Goal: Task Accomplishment & Management: Use online tool/utility

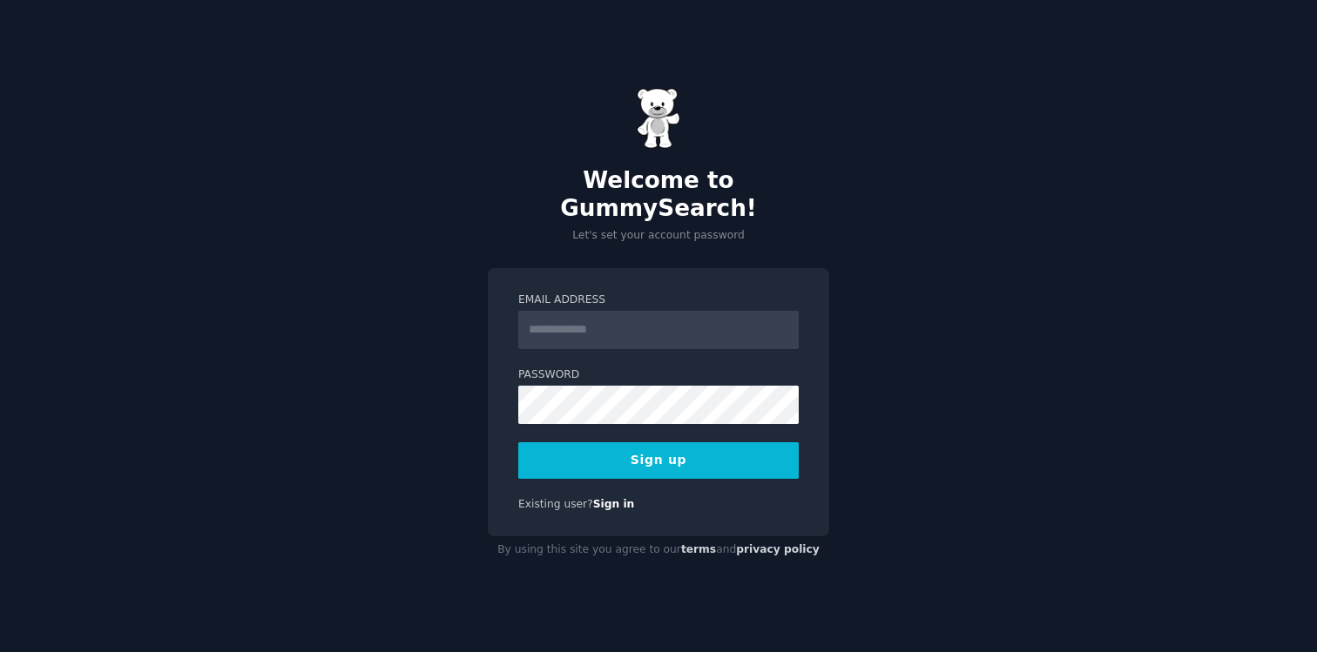
click at [669, 322] on input "Email Address" at bounding box center [658, 330] width 280 height 38
type input "**********"
click at [631, 453] on button "Sign up" at bounding box center [658, 460] width 280 height 37
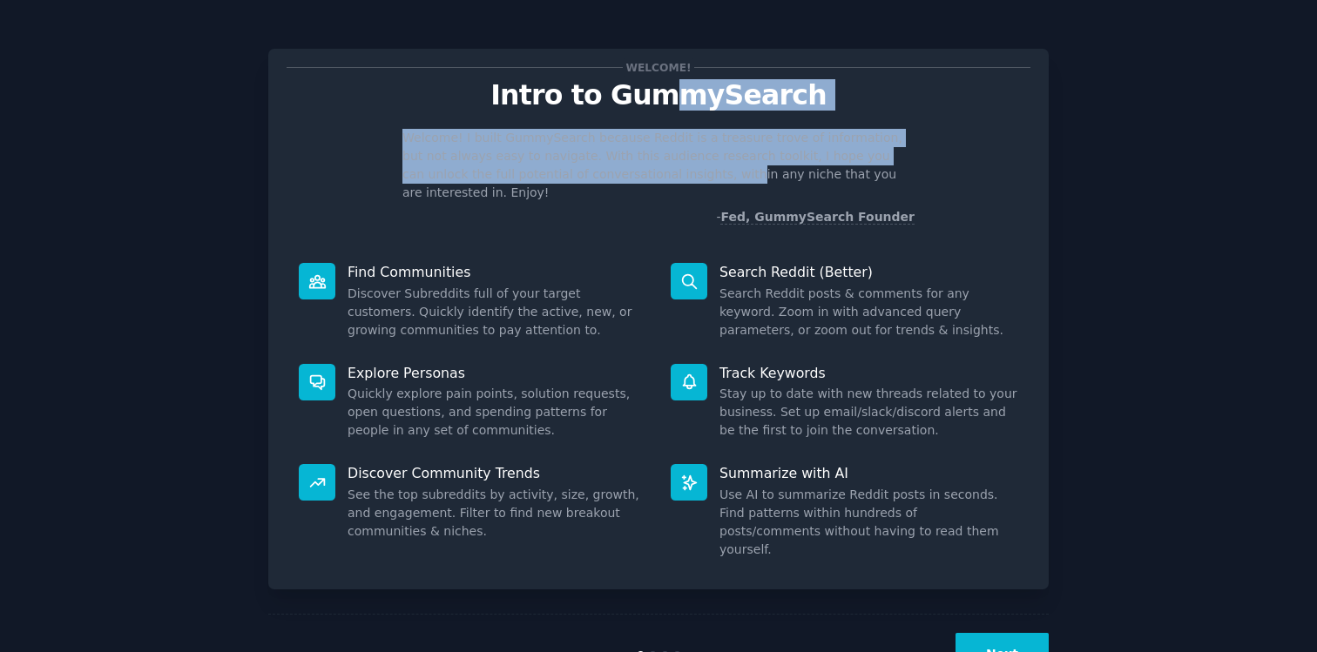
drag, startPoint x: 673, startPoint y: 93, endPoint x: 624, endPoint y: 179, distance: 99.0
click at [624, 179] on div "Welcome! Intro to GummySearch Welcome! I built GummySearch because Reddit is a …" at bounding box center [658, 146] width 744 height 159
click at [624, 179] on p "Welcome! I built GummySearch because Reddit is a treasure trove of information,…" at bounding box center [658, 165] width 512 height 73
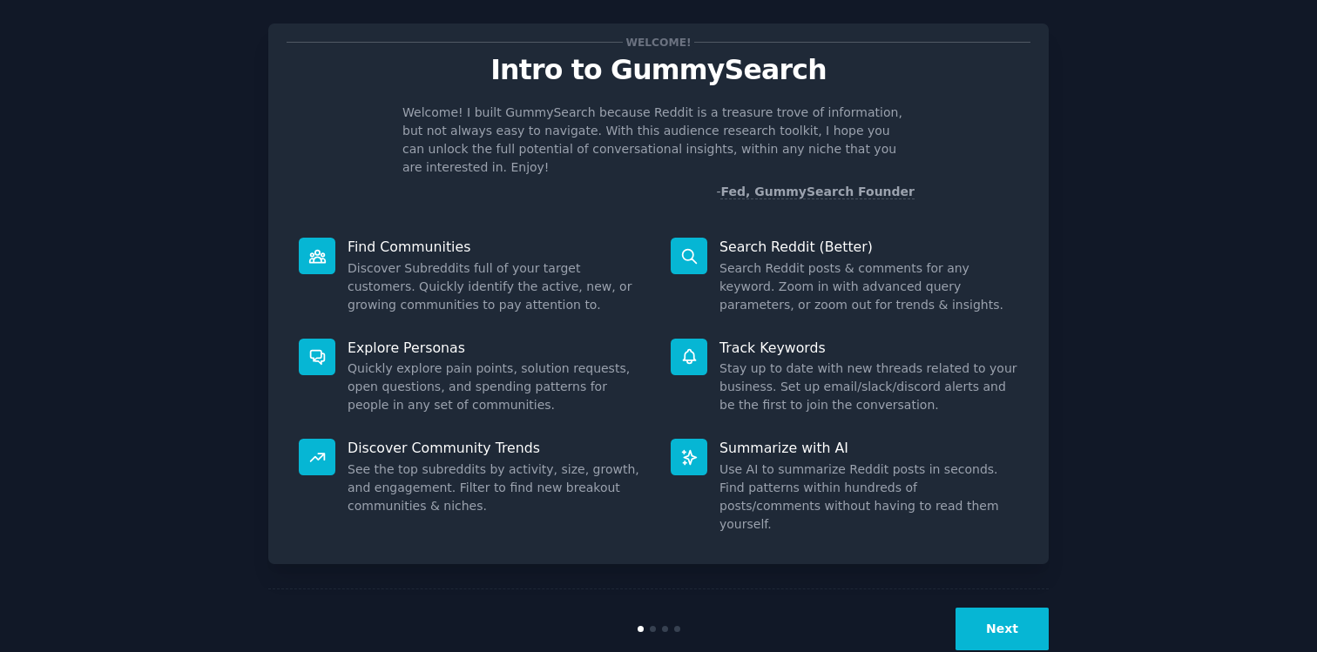
scroll to position [29, 0]
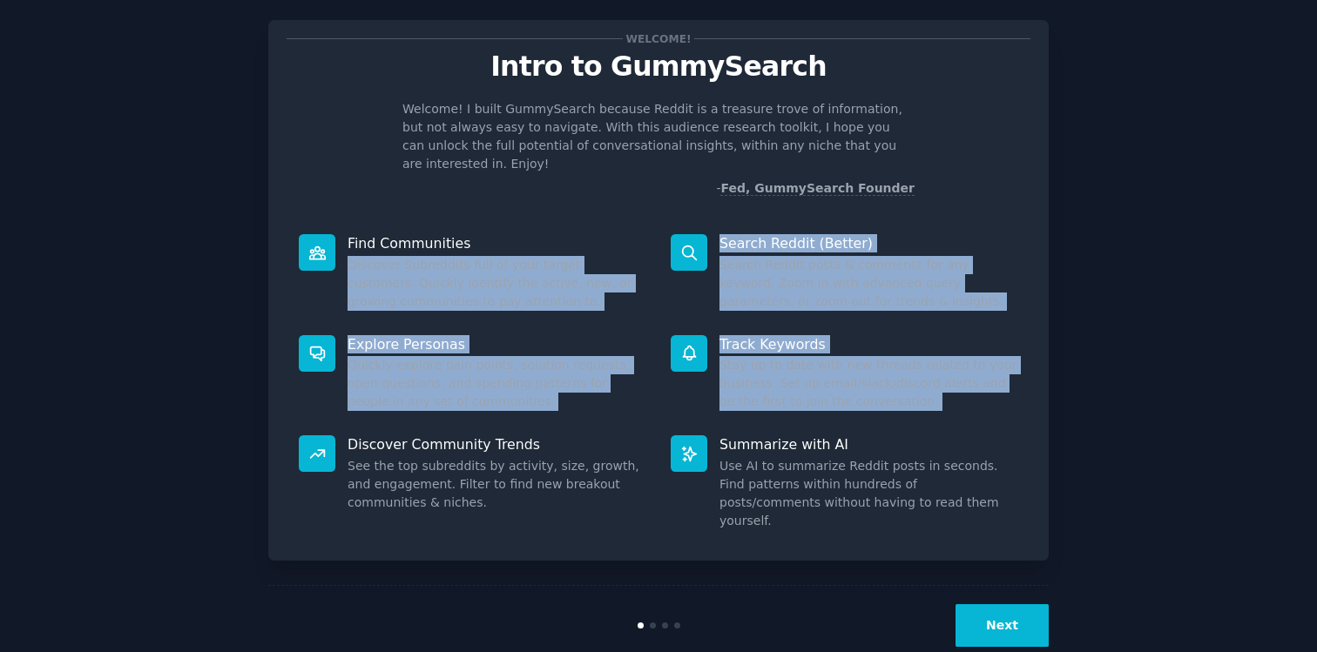
drag, startPoint x: 591, startPoint y: 220, endPoint x: 511, endPoint y: 408, distance: 204.4
click at [511, 408] on div "Find Communities Discover Subreddits full of your target customers. Quickly ide…" at bounding box center [658, 382] width 744 height 320
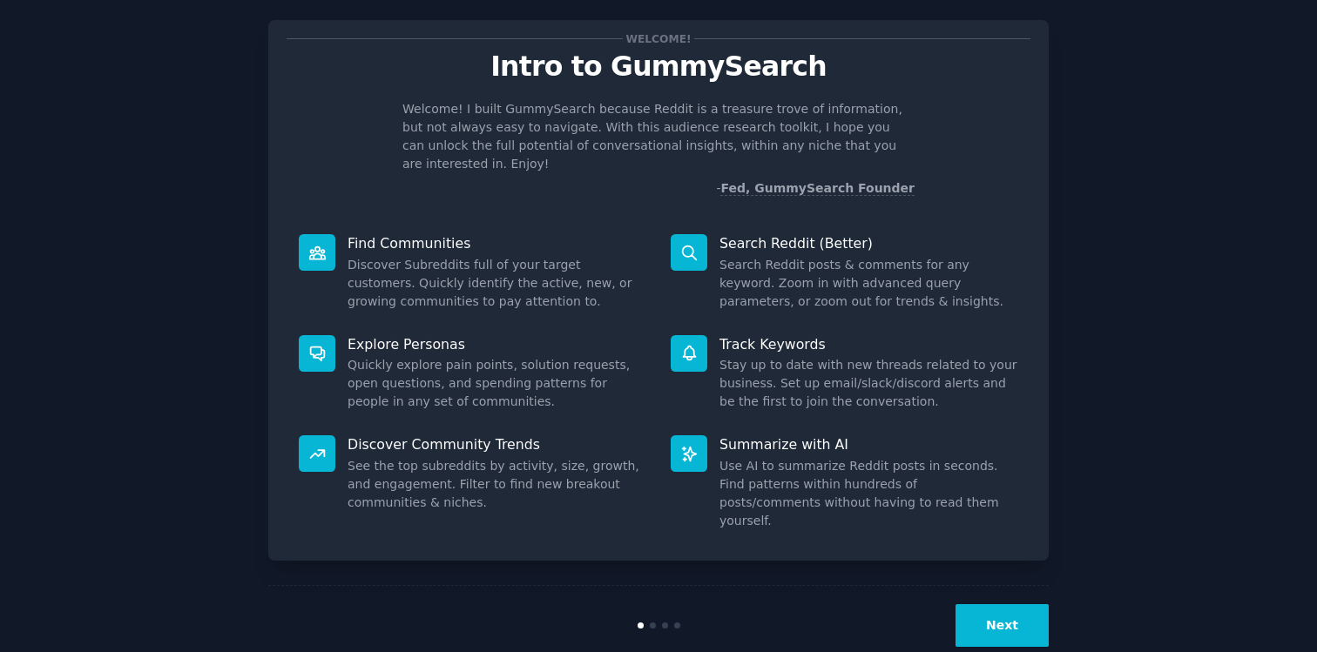
click at [766, 423] on div "Summarize with AI Use AI to summarize Reddit posts in seconds. Find patterns wi…" at bounding box center [844, 482] width 372 height 119
click at [994, 604] on button "Next" at bounding box center [1001, 625] width 93 height 43
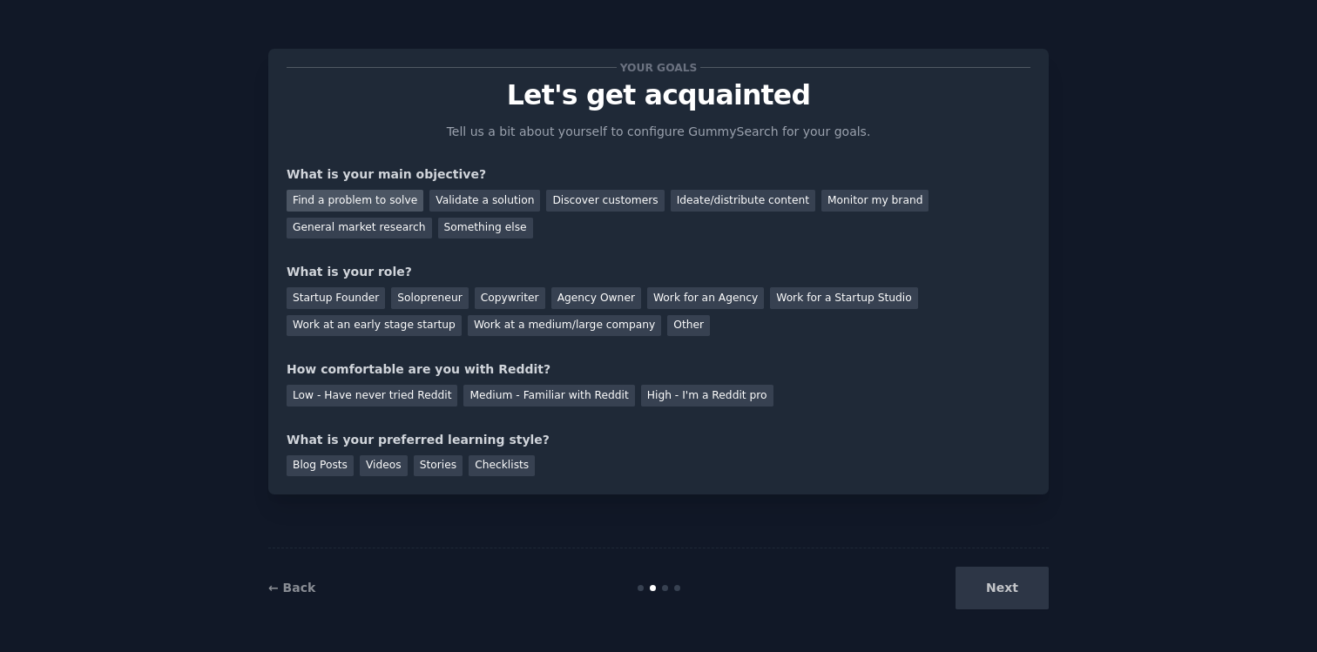
click at [387, 200] on div "Find a problem to solve" at bounding box center [354, 201] width 137 height 22
click at [356, 301] on div "Startup Founder" at bounding box center [335, 298] width 98 height 22
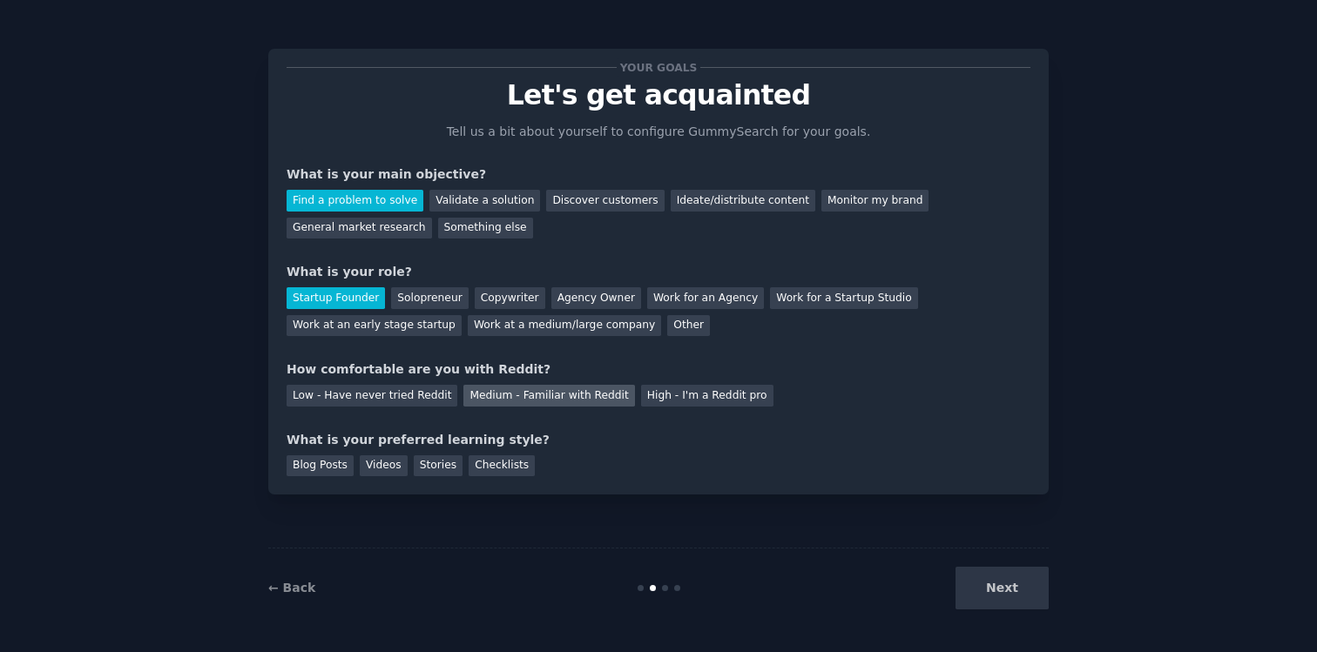
click at [587, 395] on div "Medium - Familiar with Reddit" at bounding box center [548, 396] width 171 height 22
click at [425, 468] on div "Stories" at bounding box center [438, 466] width 49 height 22
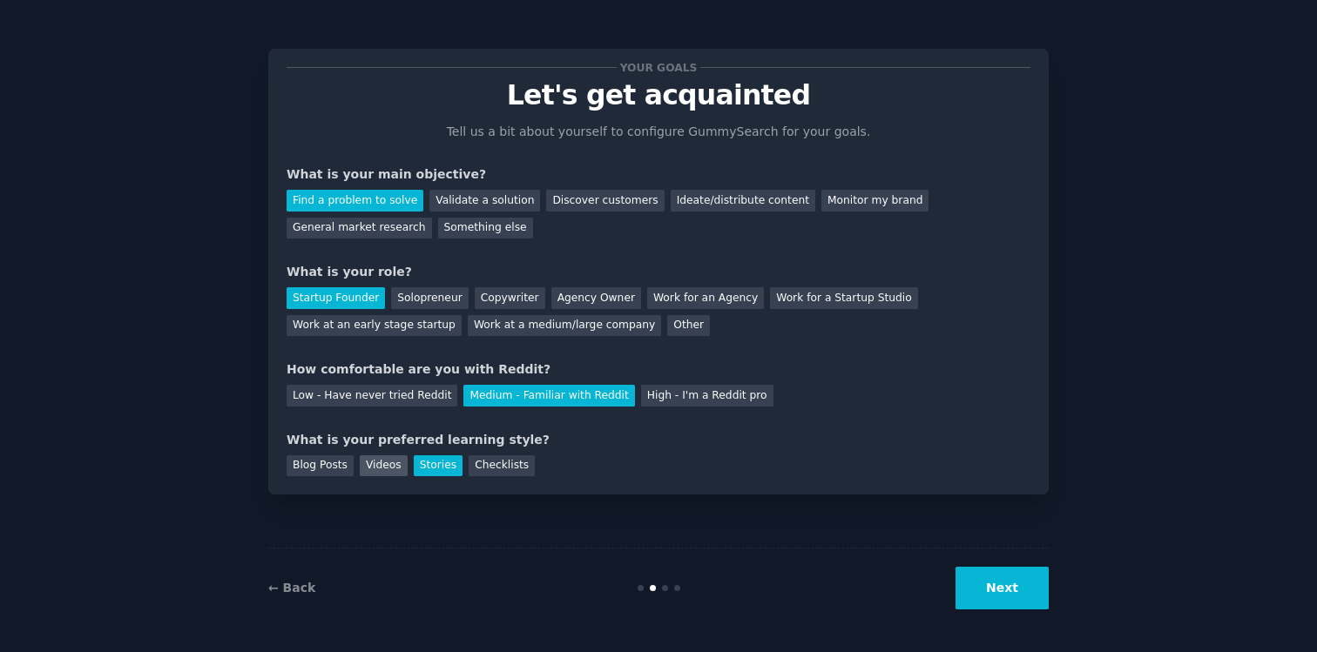
click at [381, 468] on div "Videos" at bounding box center [384, 466] width 48 height 22
click at [421, 466] on div "Stories" at bounding box center [438, 466] width 49 height 22
click at [1003, 589] on button "Next" at bounding box center [1001, 588] width 93 height 43
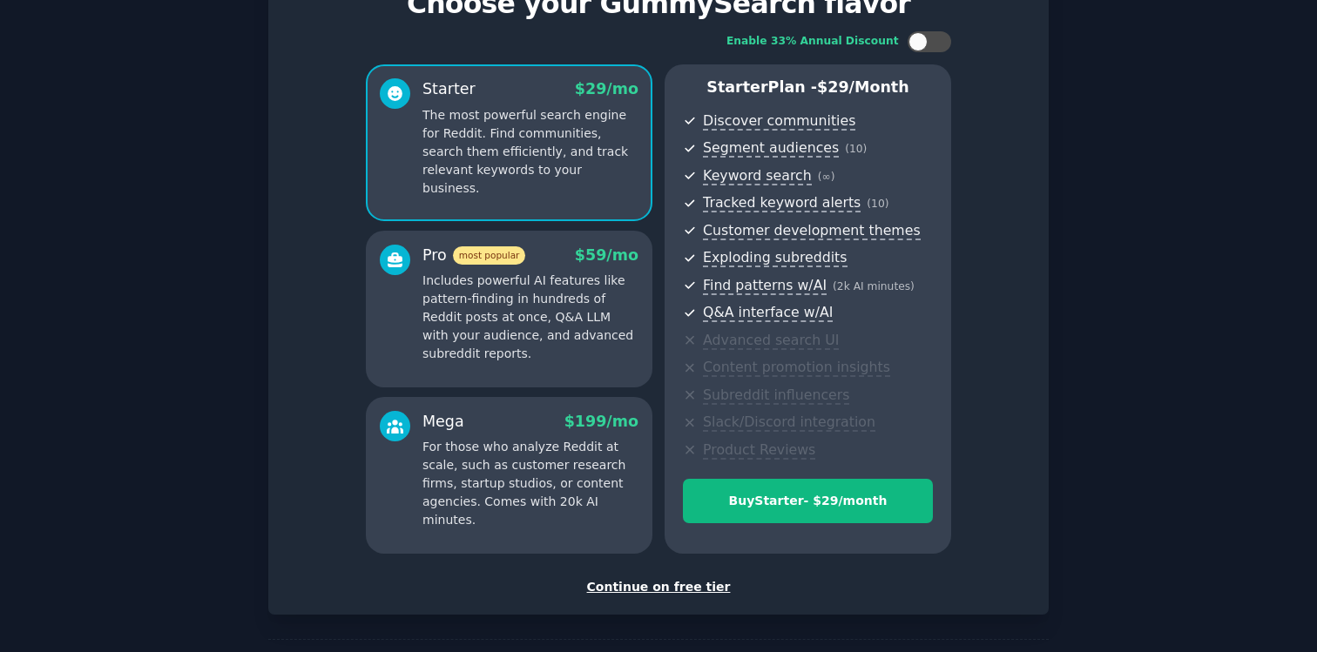
scroll to position [158, 0]
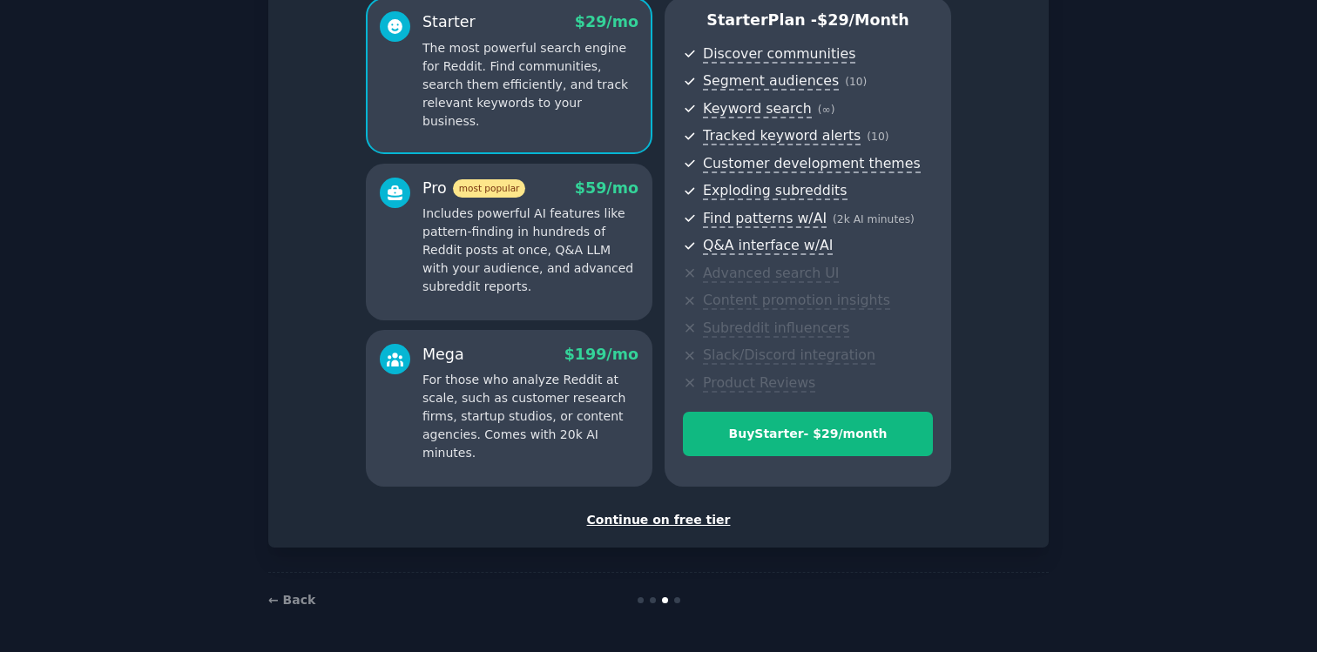
click at [636, 529] on div "Set up your account Choose your GummySearch flavor Enable 33% Annual Discount S…" at bounding box center [658, 218] width 780 height 657
click at [639, 522] on div "Continue on free tier" at bounding box center [658, 520] width 744 height 18
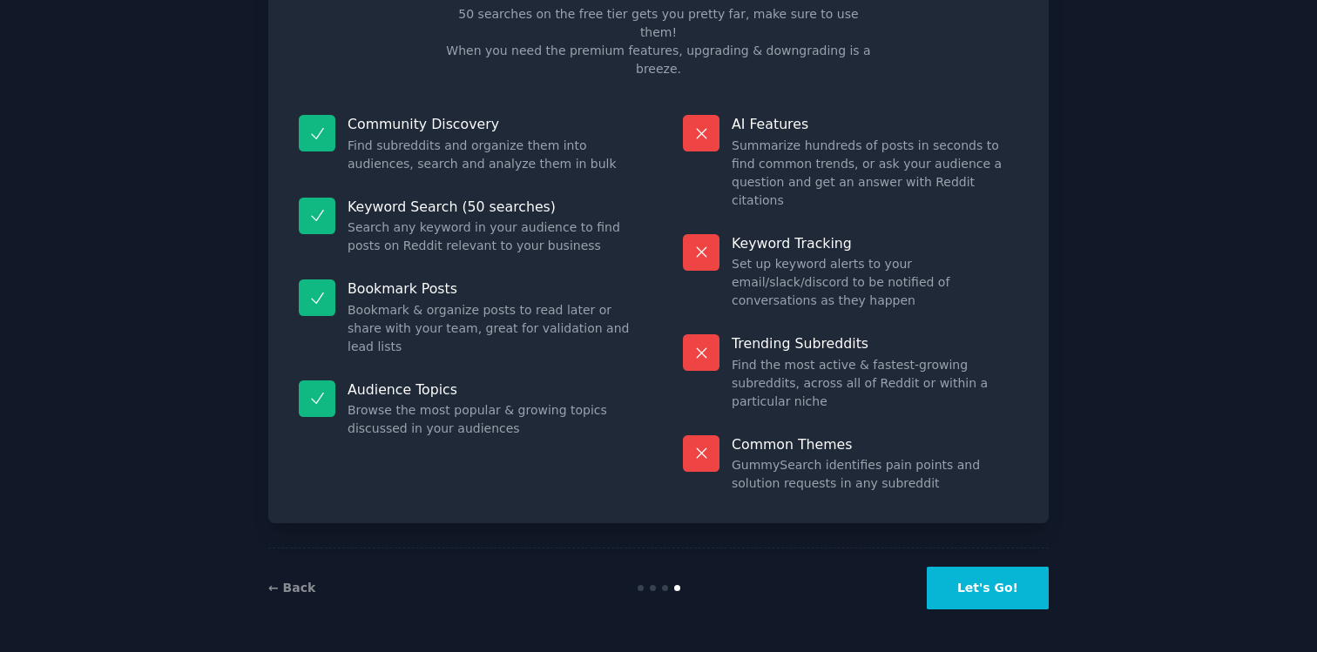
scroll to position [26, 0]
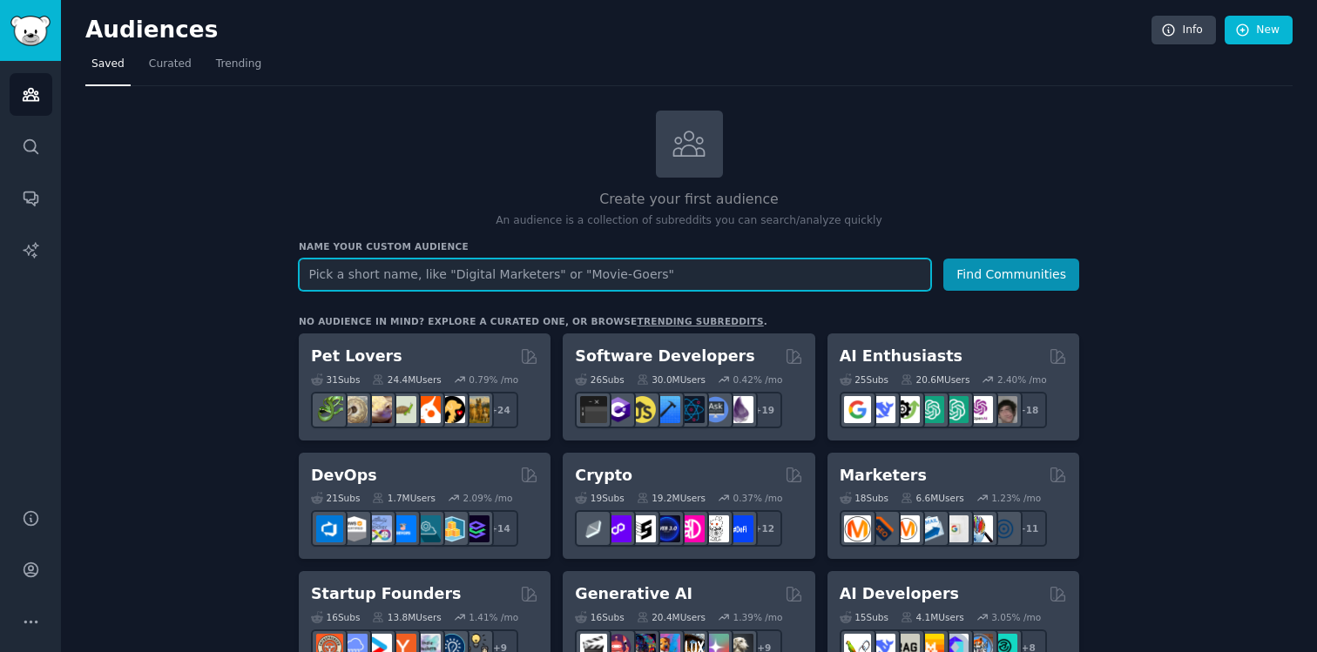
click at [738, 276] on input "text" at bounding box center [615, 275] width 632 height 32
type input "keto"
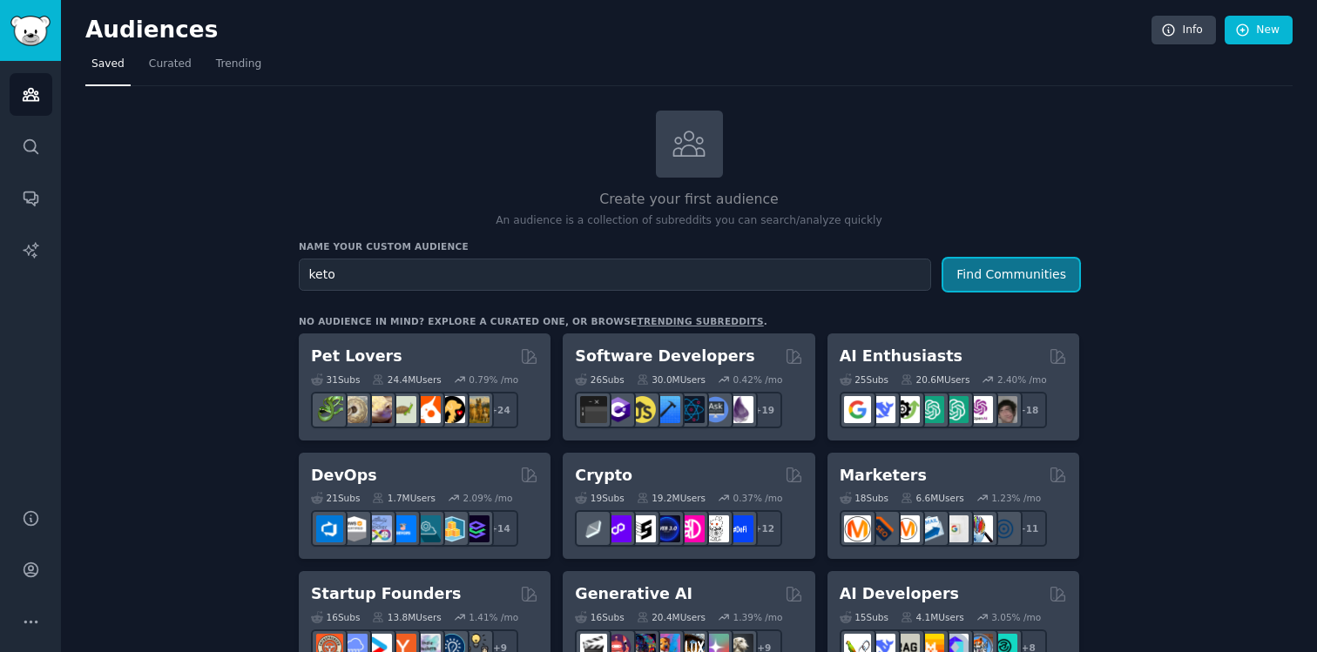
click at [1069, 270] on button "Find Communities" at bounding box center [1011, 275] width 136 height 32
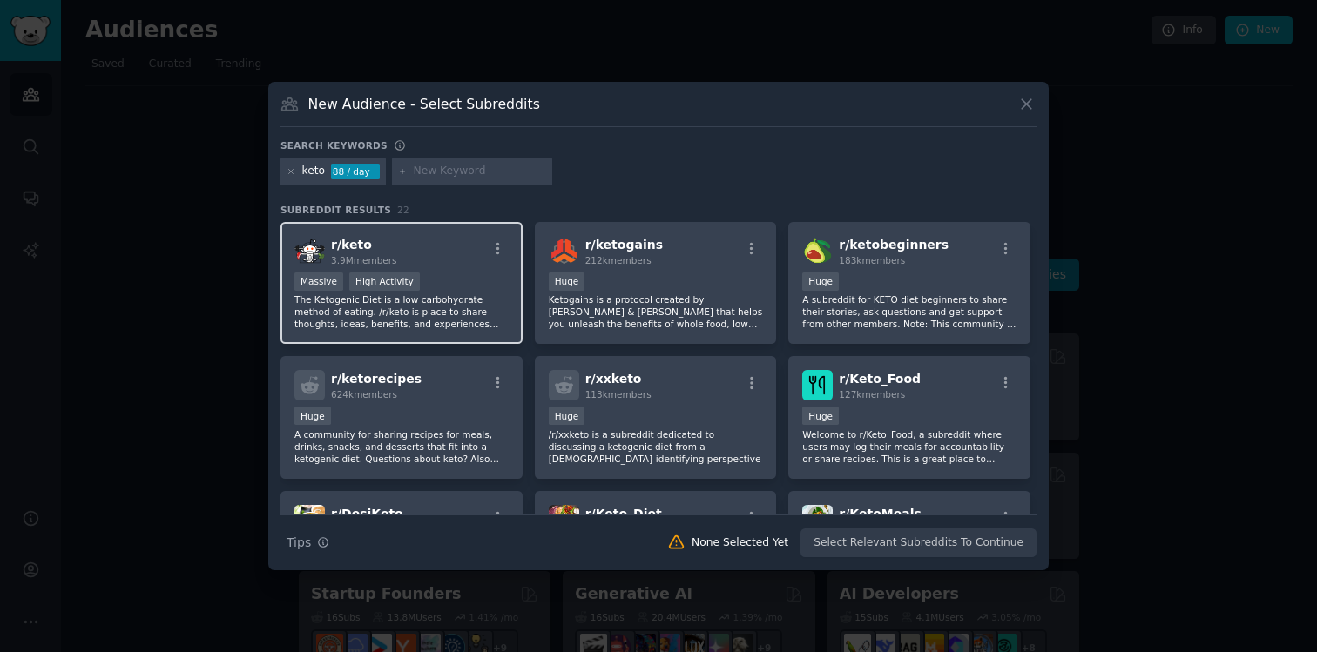
click at [502, 333] on div "r/ keto 3.9M members Massive High Activity The Ketogenic Diet is a low carbohyd…" at bounding box center [401, 283] width 242 height 123
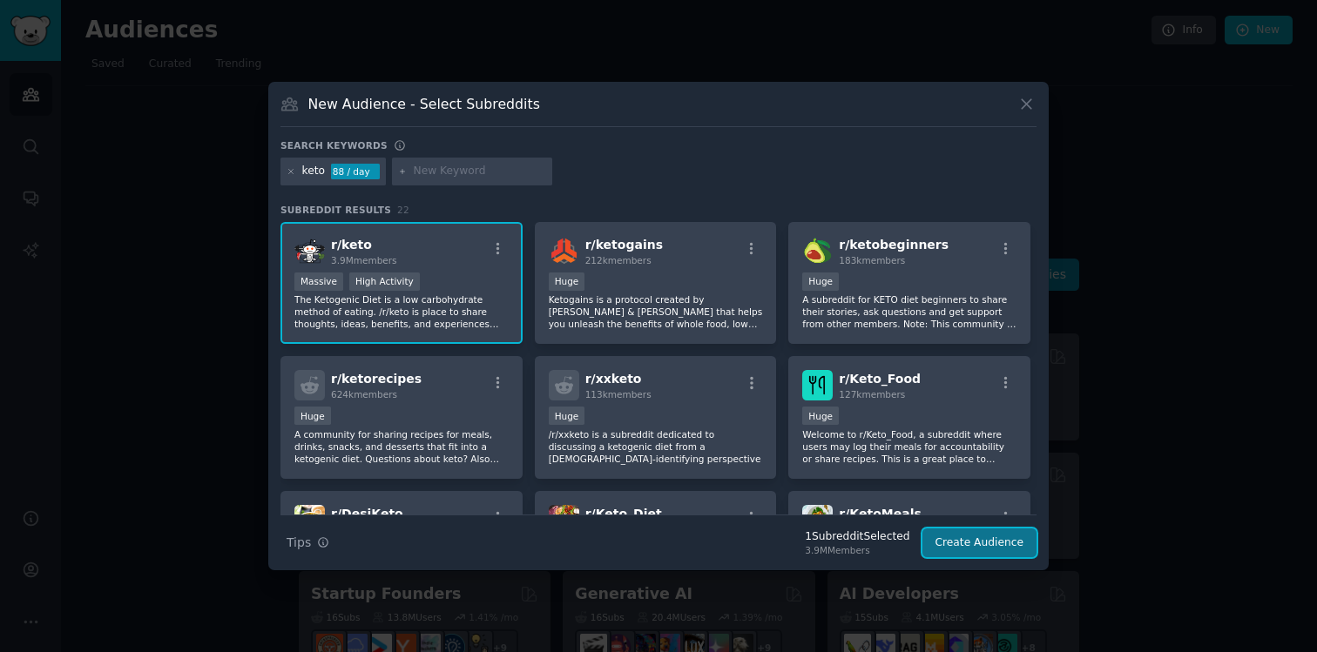
click at [964, 547] on button "Create Audience" at bounding box center [979, 544] width 115 height 30
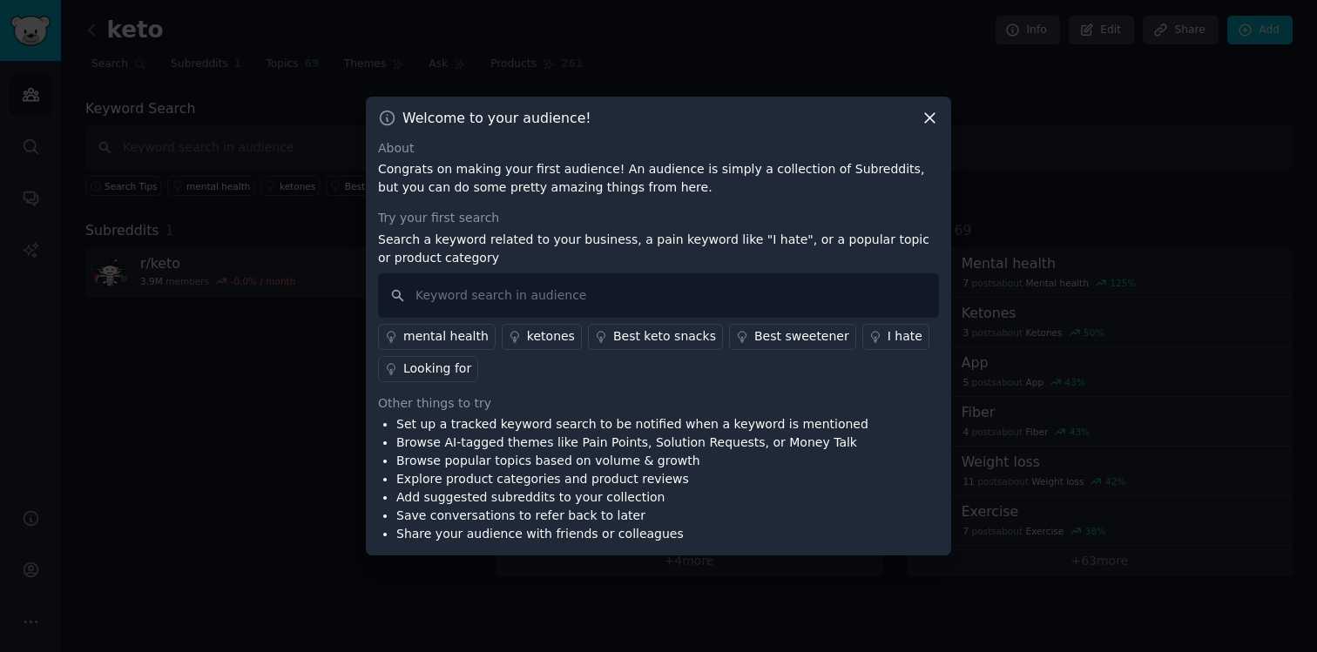
click at [926, 138] on div "Welcome to your audience! About Congrats on making your first audience! An audi…" at bounding box center [658, 327] width 585 height 460
click at [932, 129] on div "Welcome to your audience! About Congrats on making your first audience! An audi…" at bounding box center [658, 327] width 585 height 460
click at [933, 120] on icon at bounding box center [930, 118] width 10 height 10
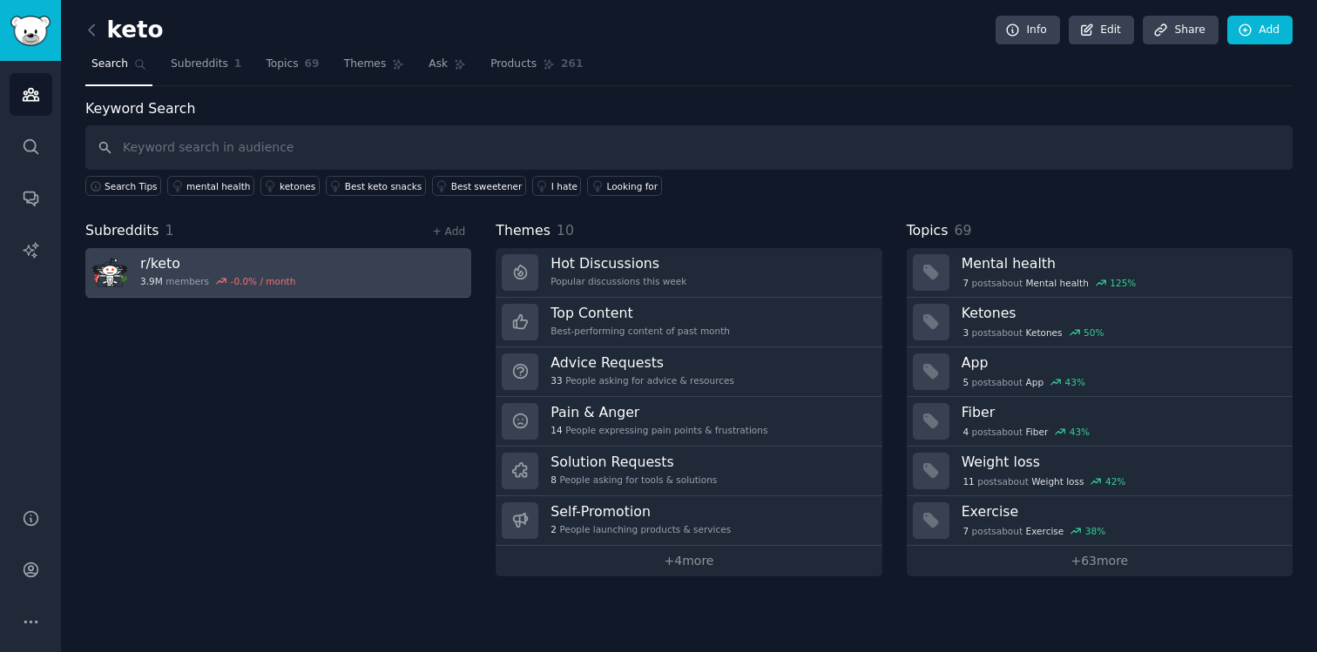
click at [382, 282] on link "r/ keto 3.9M members -0.0 % / month" at bounding box center [278, 273] width 386 height 50
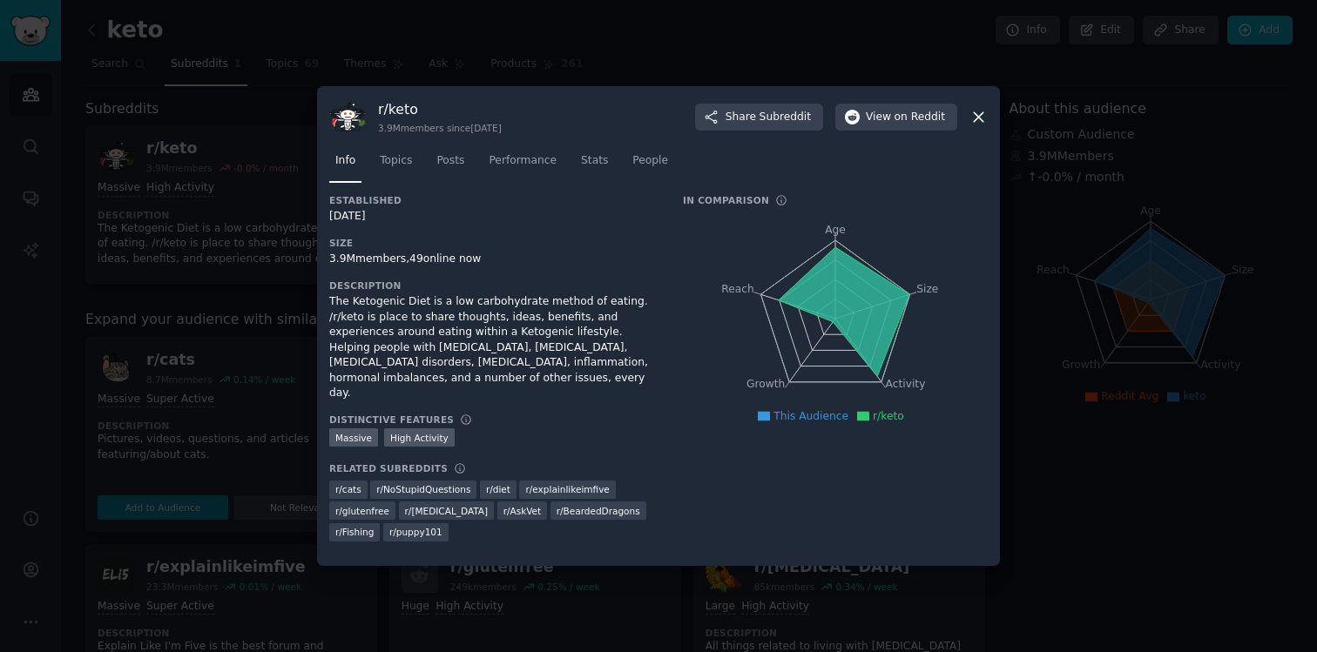
click at [976, 126] on icon at bounding box center [978, 117] width 18 height 18
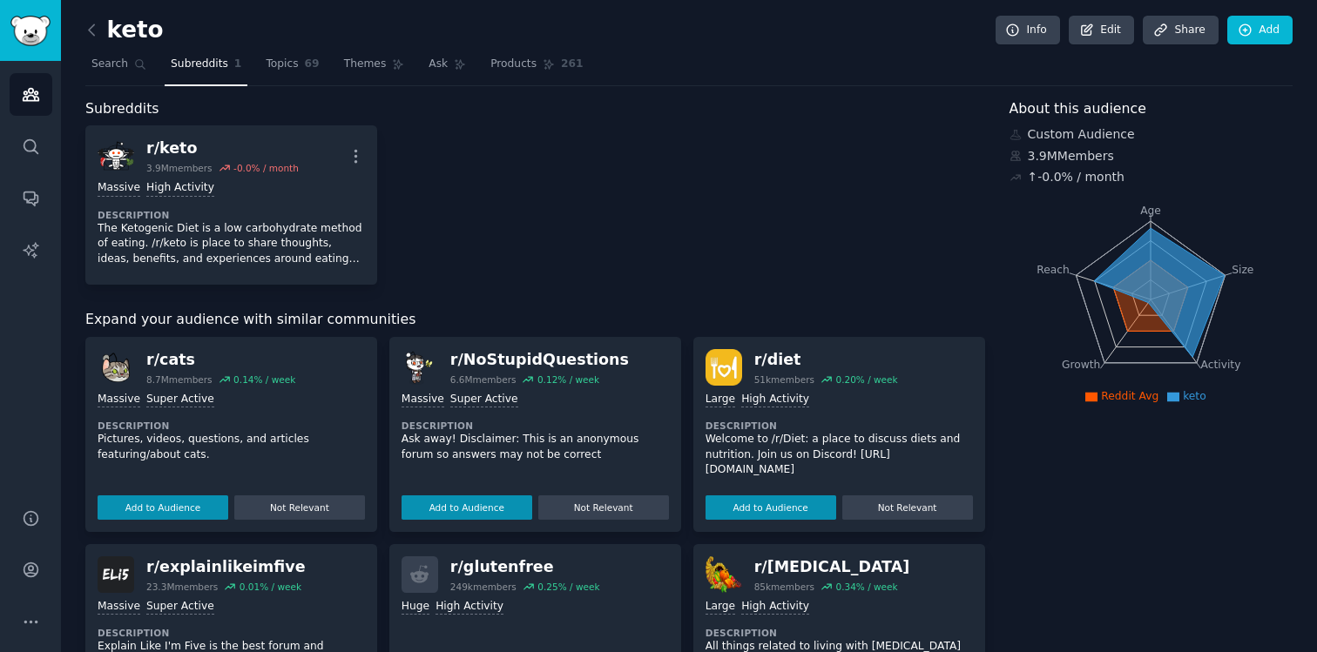
scroll to position [1, 0]
click at [311, 71] on link "Topics 69" at bounding box center [291, 68] width 65 height 36
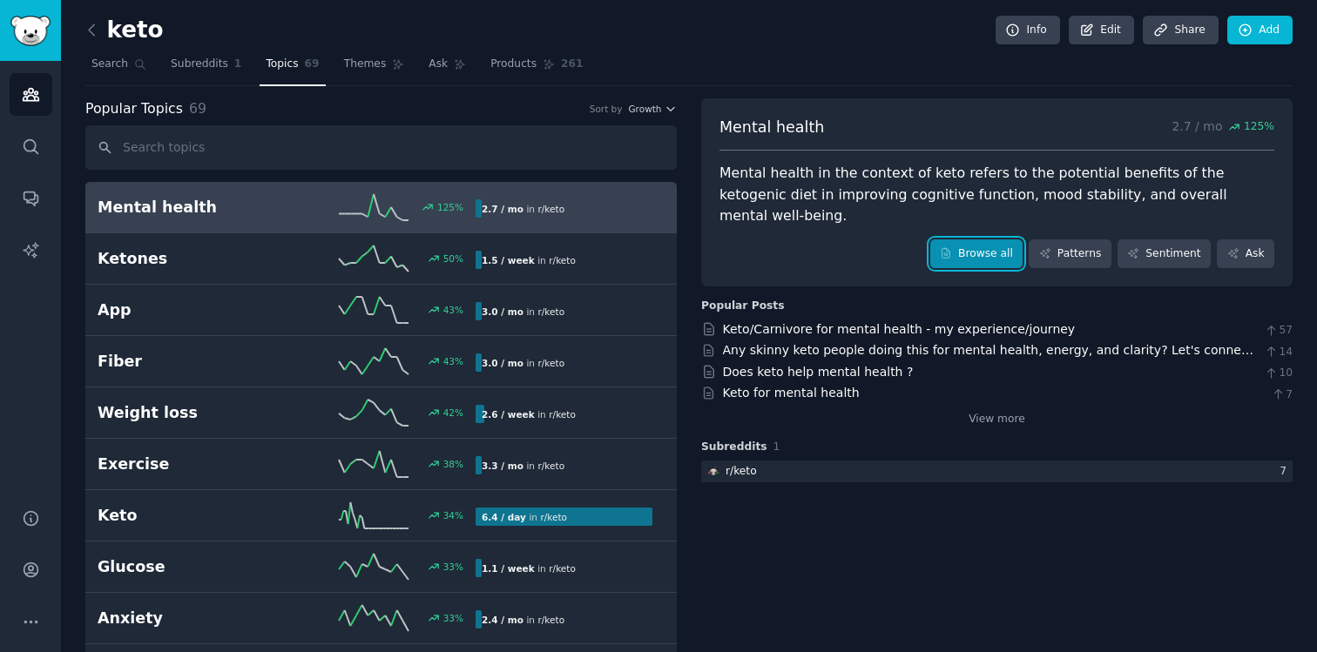
click at [983, 239] on link "Browse all" at bounding box center [976, 254] width 93 height 30
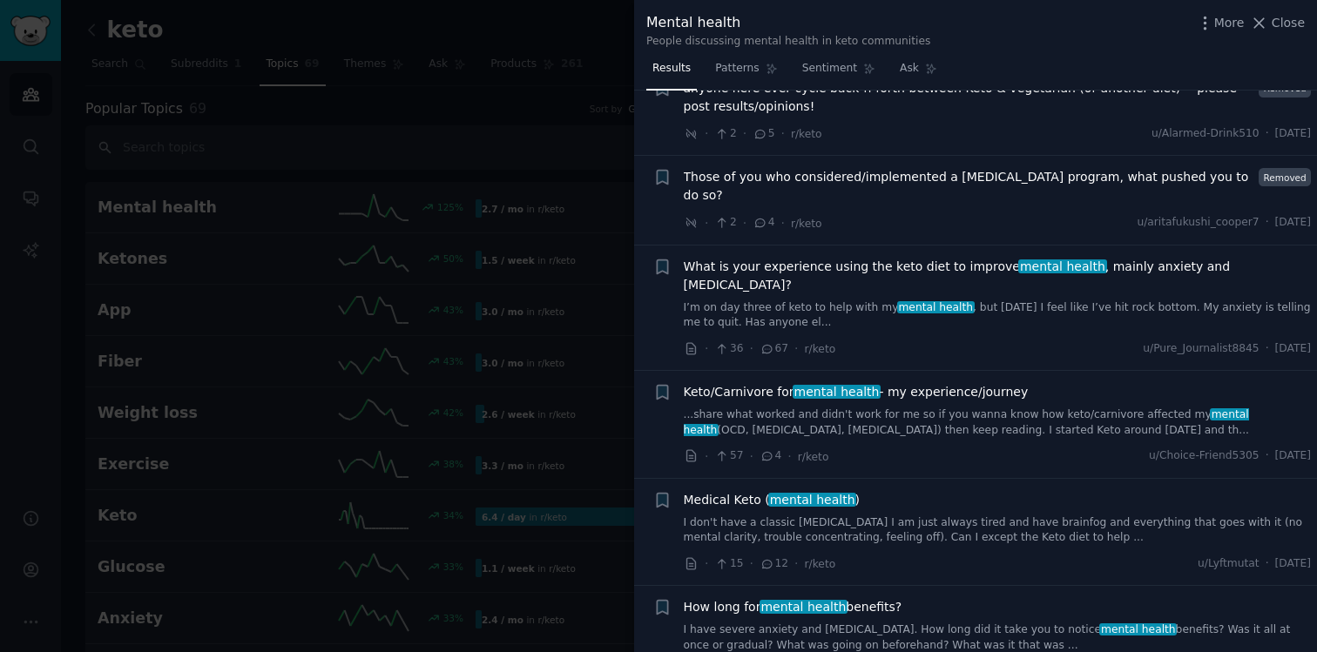
scroll to position [1468, 0]
click at [584, 447] on div at bounding box center [658, 326] width 1317 height 652
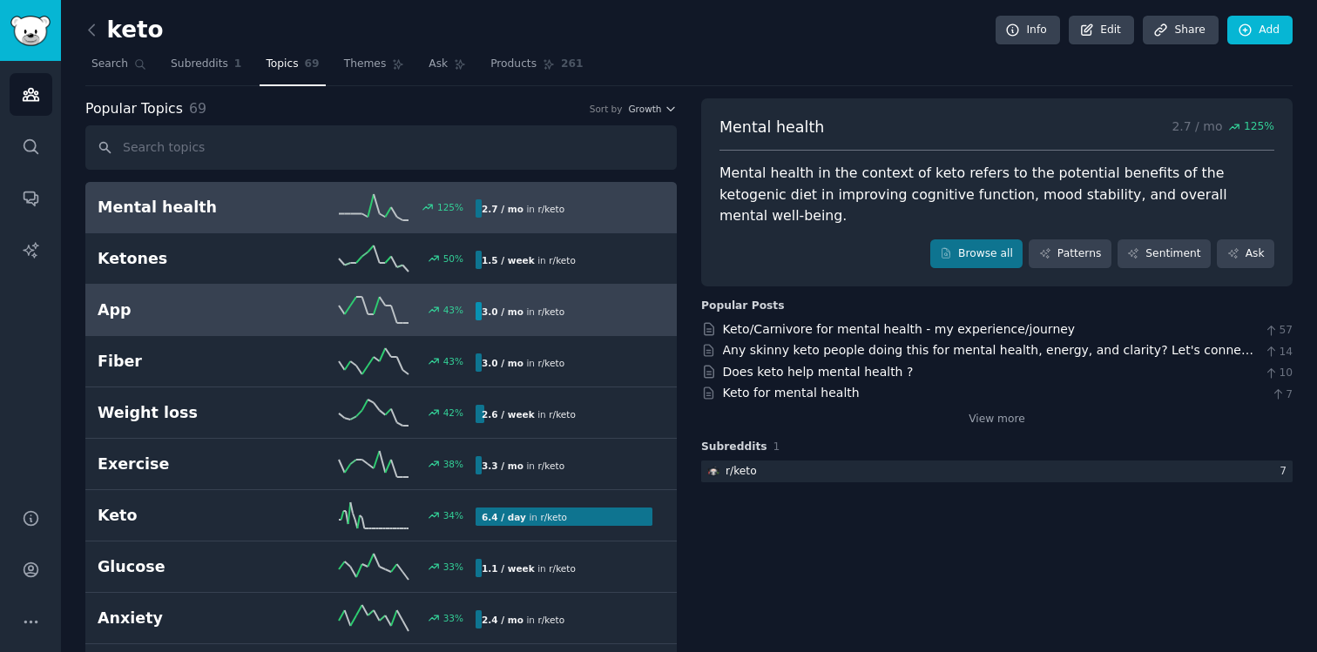
click at [578, 309] on div "3.0 / mo in r/ keto" at bounding box center [563, 311] width 177 height 18
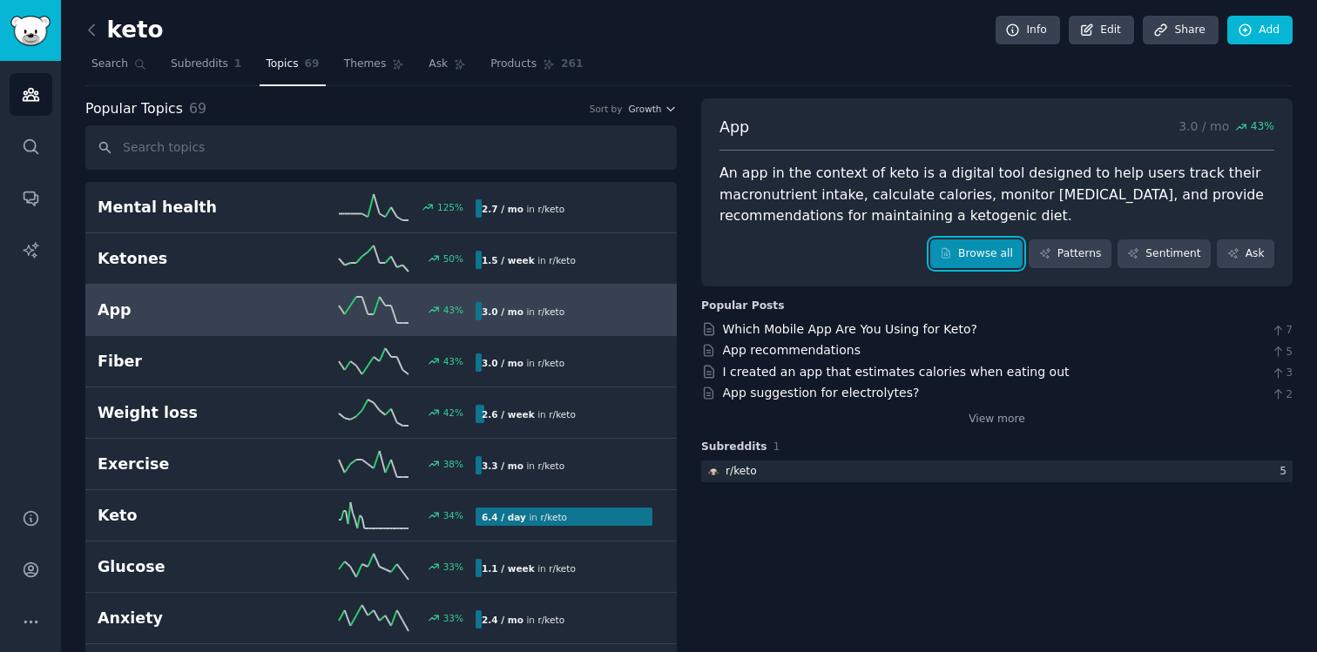
click at [972, 255] on link "Browse all" at bounding box center [976, 254] width 93 height 30
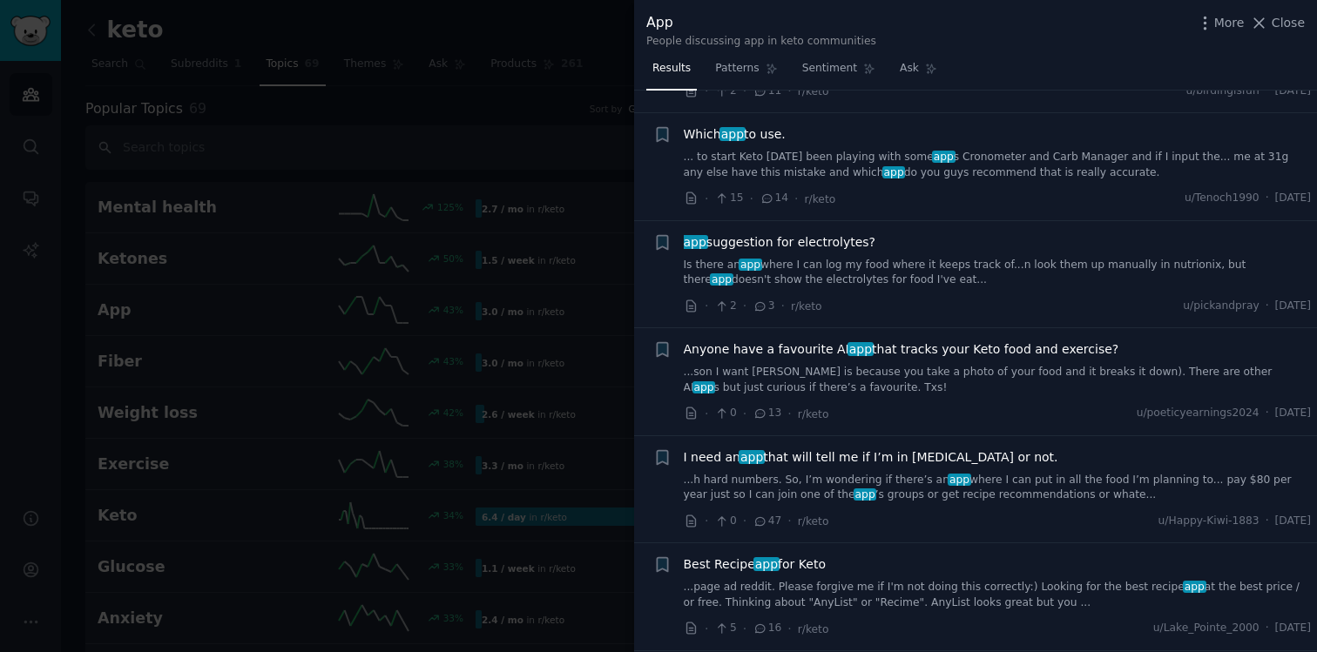
scroll to position [1643, 0]
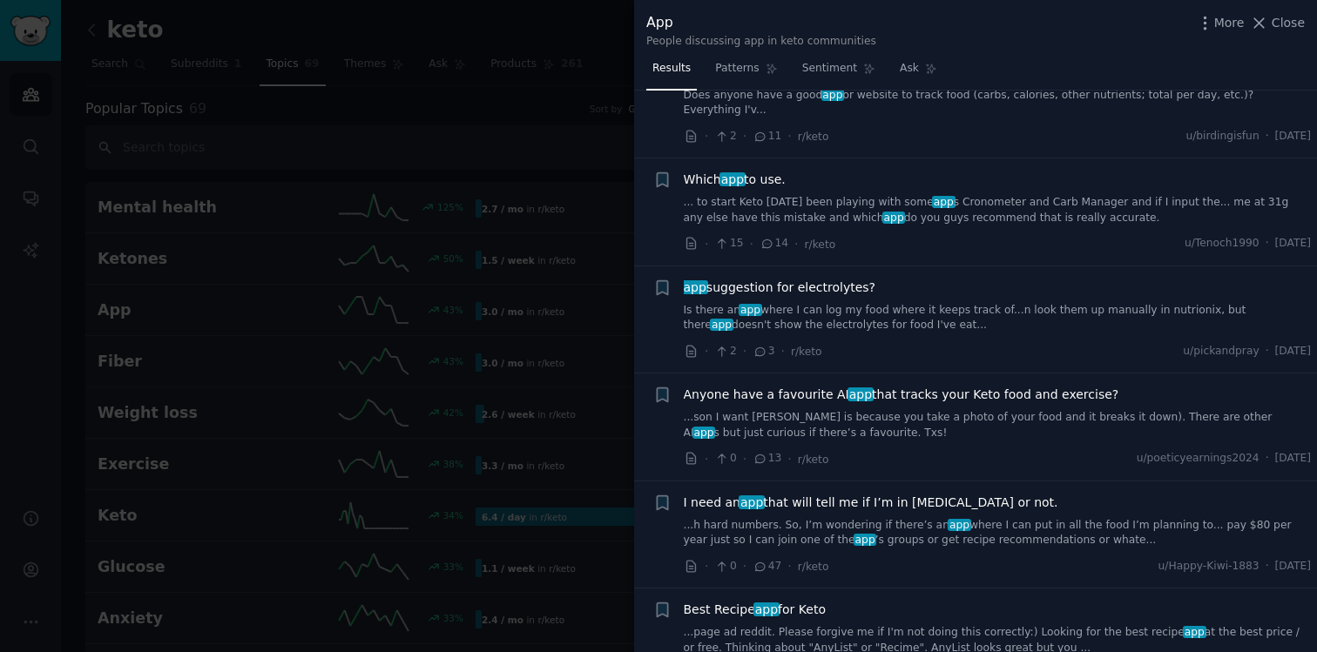
click at [825, 303] on link "Is there an app where I can log my food where it keeps track of...n look them u…" at bounding box center [998, 318] width 628 height 30
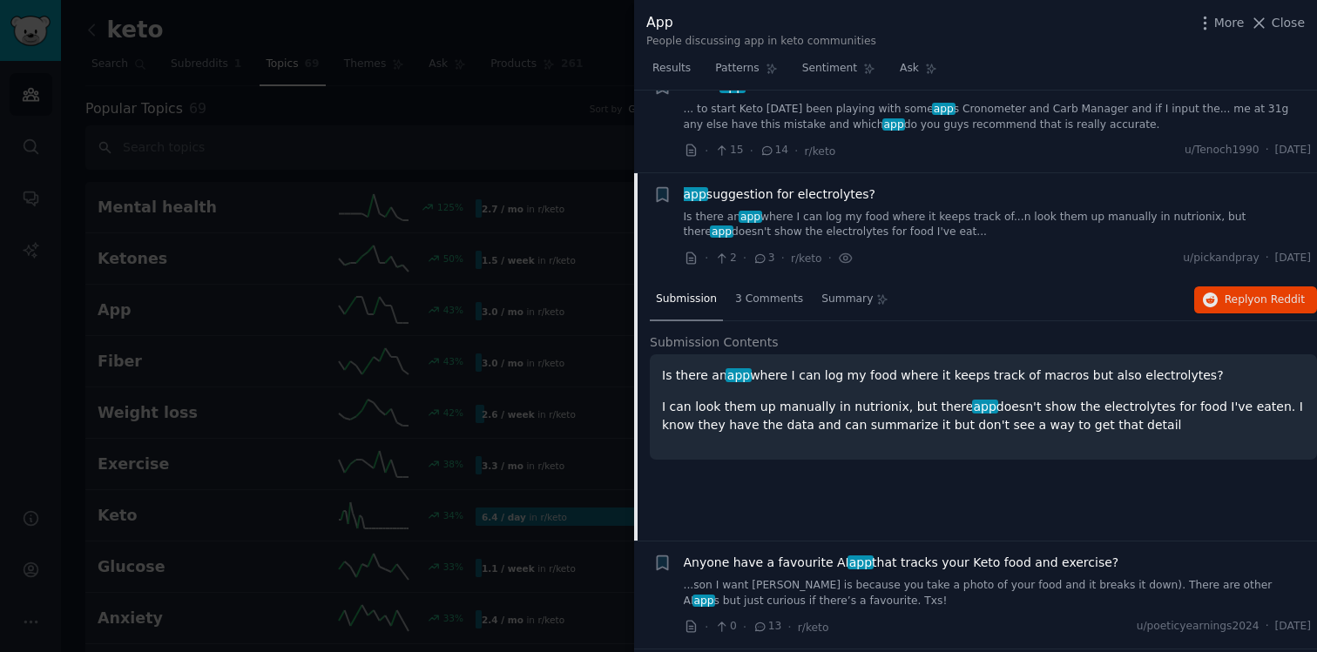
scroll to position [1803, 0]
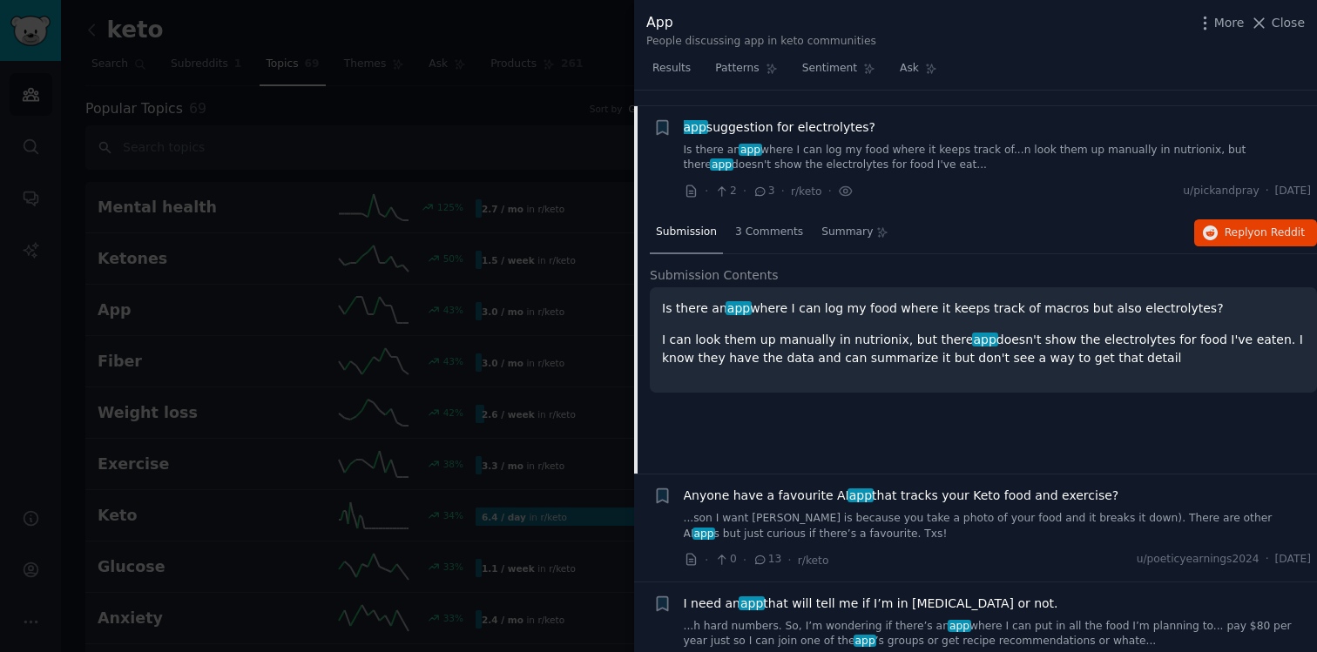
drag, startPoint x: 810, startPoint y: 301, endPoint x: 841, endPoint y: 354, distance: 61.7
click at [841, 354] on div "Is there an app where I can log my food where it keeps track of macros but also…" at bounding box center [983, 339] width 667 height 105
click at [841, 353] on div "Is there an app where I can log my food where it keeps track of macros but also…" at bounding box center [983, 339] width 667 height 105
click at [696, 120] on span "app" at bounding box center [695, 127] width 26 height 14
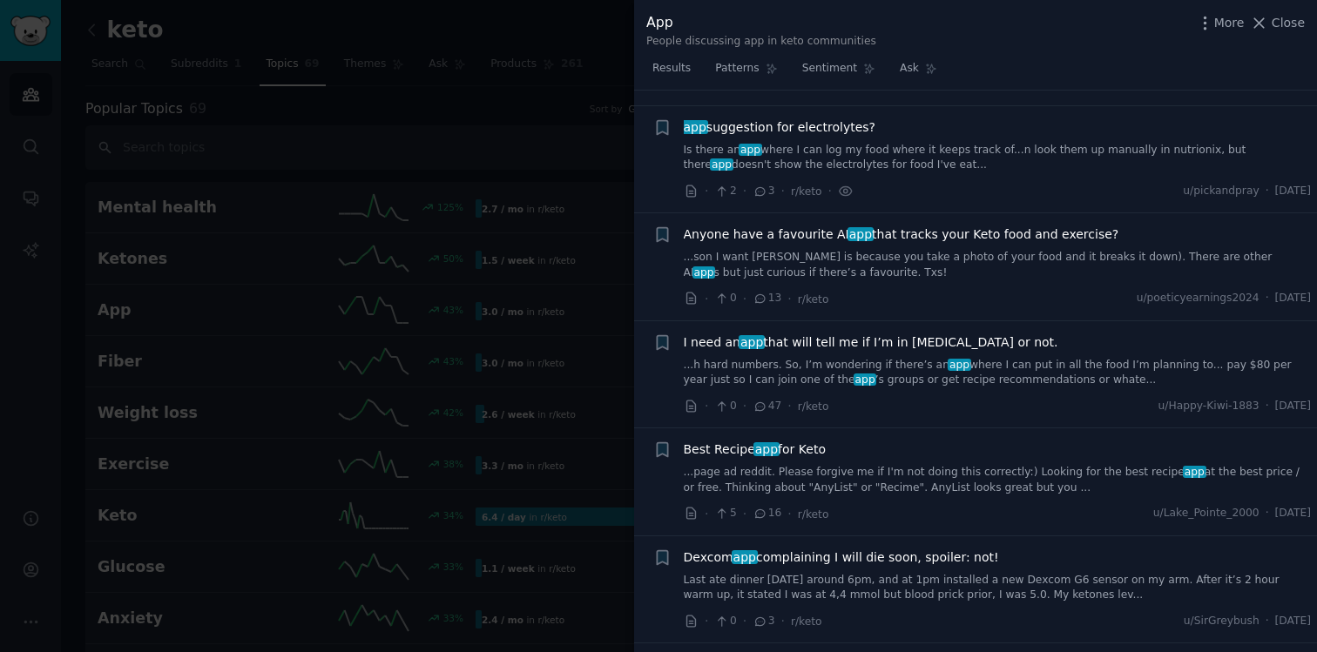
click at [696, 120] on span "app" at bounding box center [695, 127] width 26 height 14
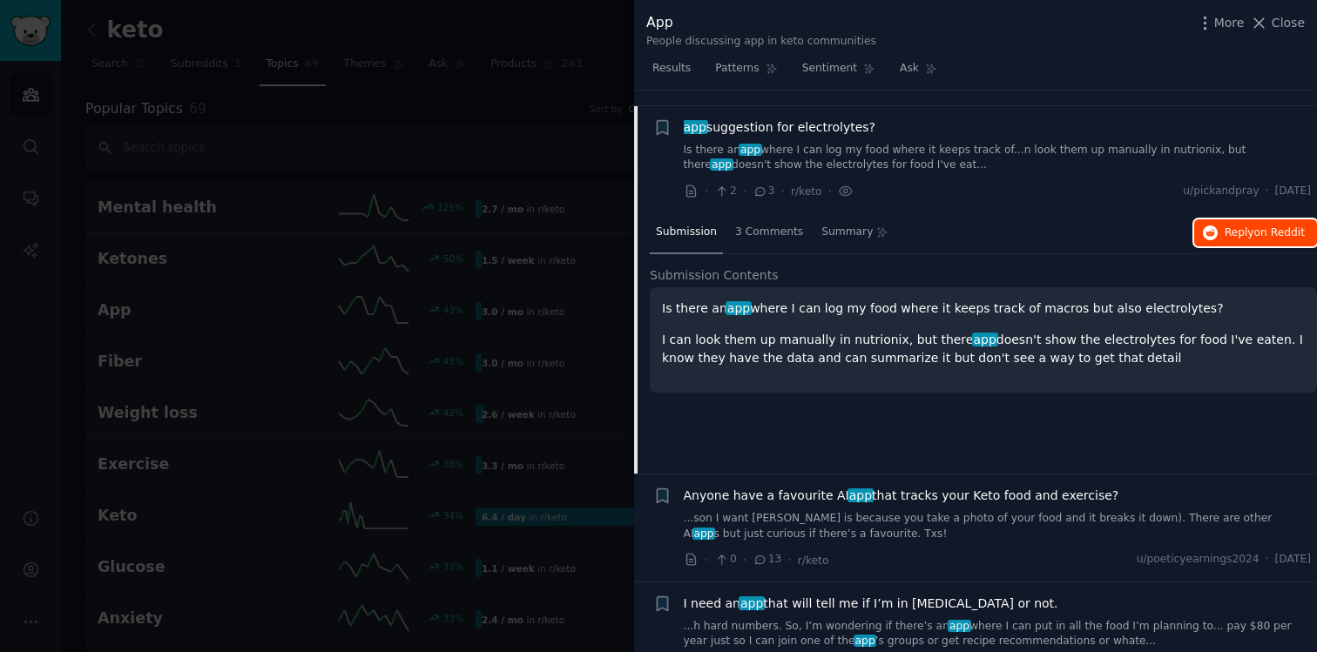
click at [1231, 226] on span "Reply on Reddit" at bounding box center [1264, 234] width 80 height 16
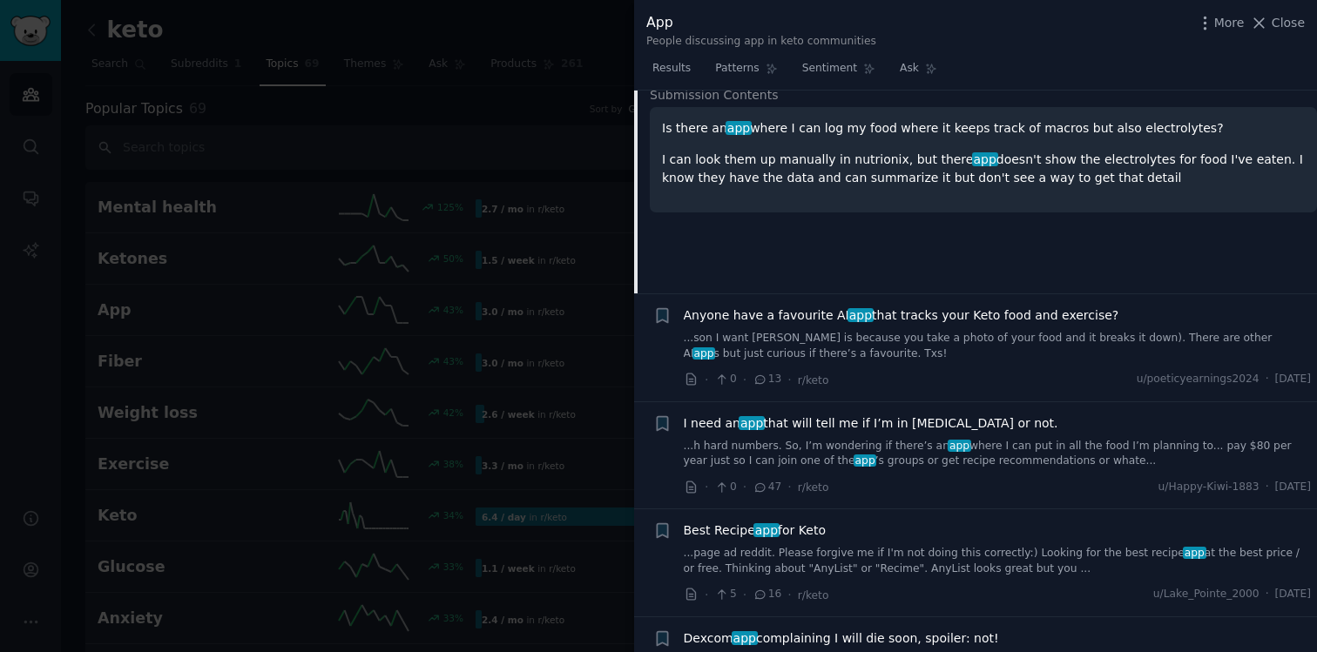
scroll to position [1987, 0]
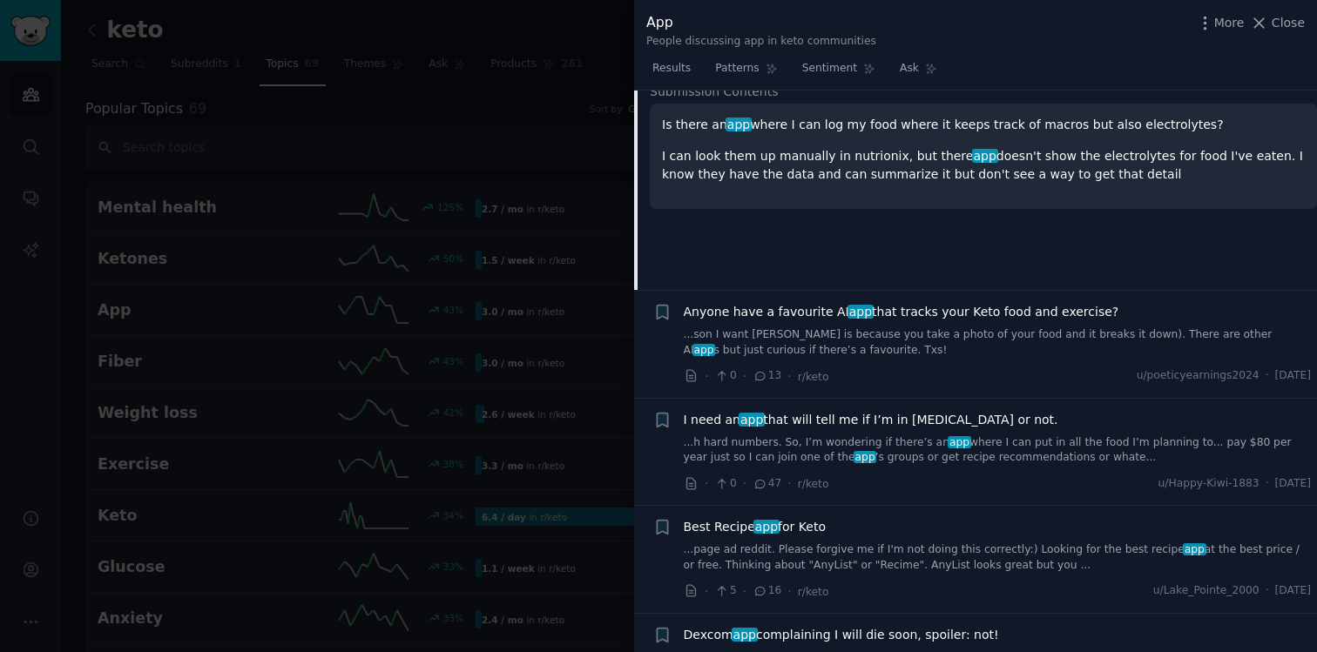
click at [1113, 475] on div "· 0 · 47 · r/keto u/Happy-Kiwi-1883 · [DATE]" at bounding box center [998, 484] width 628 height 18
click at [1107, 435] on link "...h hard numbers. So, I’m wondering if there’s an app where I can put in all t…" at bounding box center [998, 450] width 628 height 30
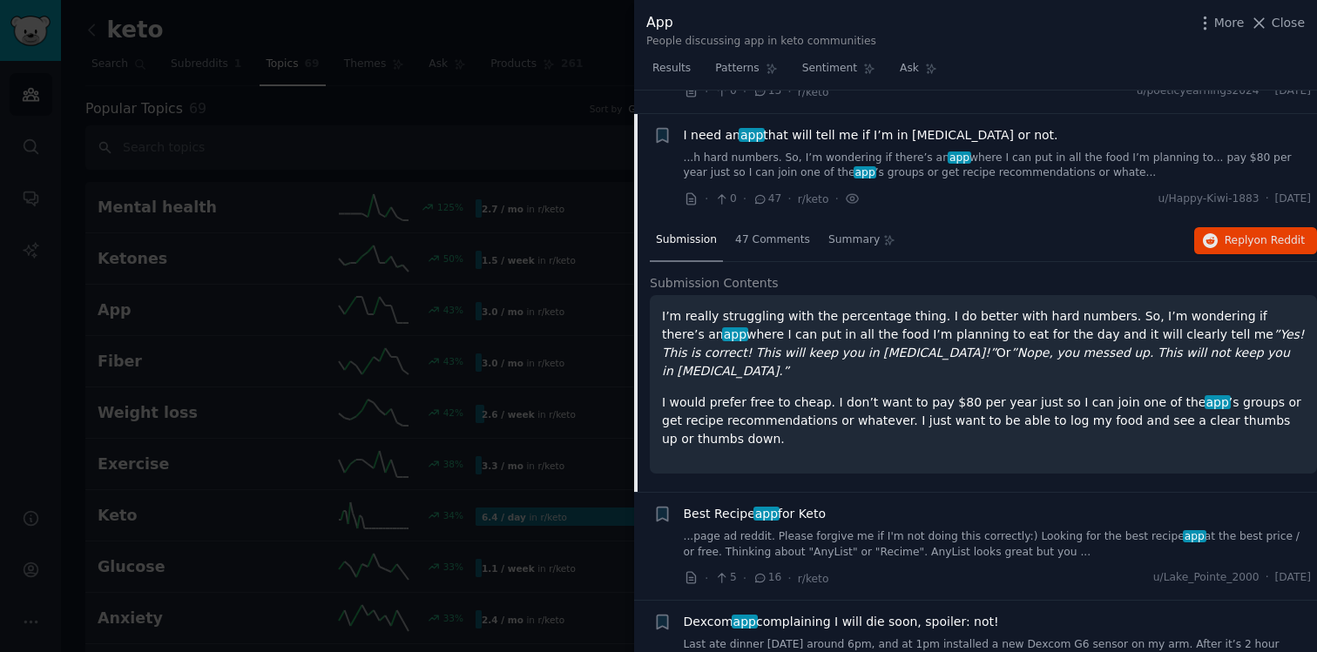
scroll to position [2018, 0]
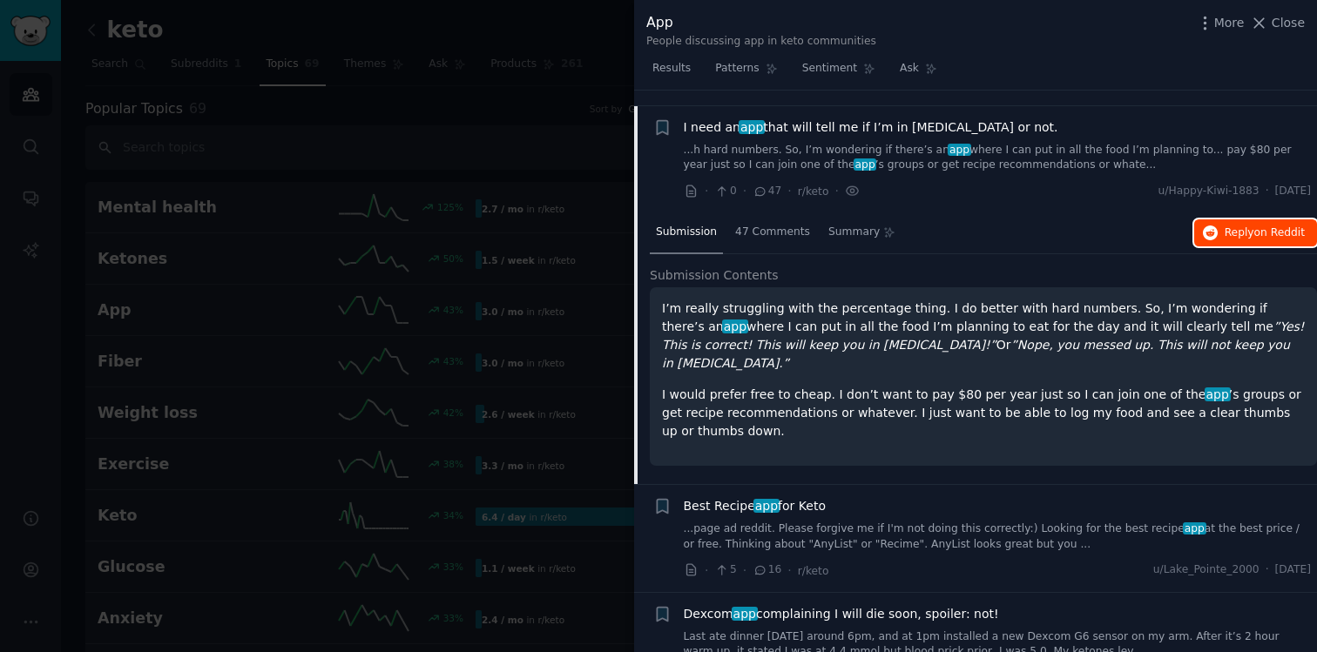
click at [1241, 226] on span "Reply on Reddit" at bounding box center [1264, 234] width 80 height 16
click at [1237, 226] on span "Reply on Reddit" at bounding box center [1264, 234] width 80 height 16
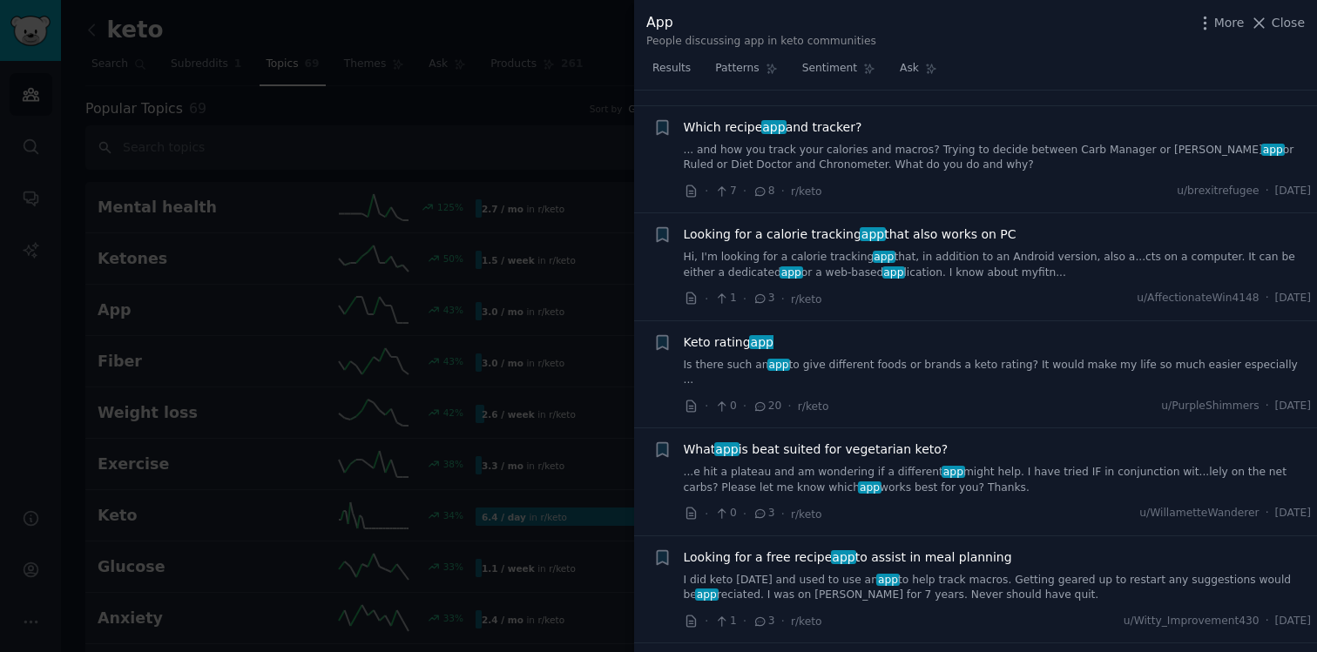
scroll to position [3012, 0]
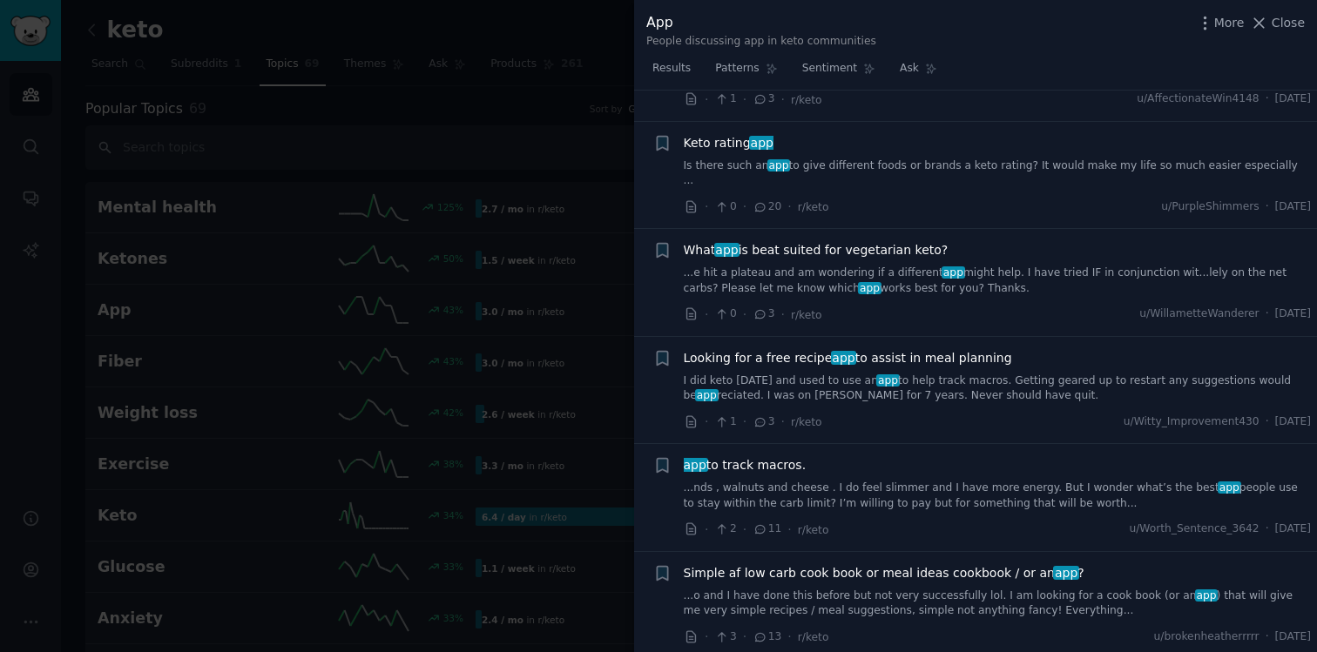
click at [500, 437] on div at bounding box center [658, 326] width 1317 height 652
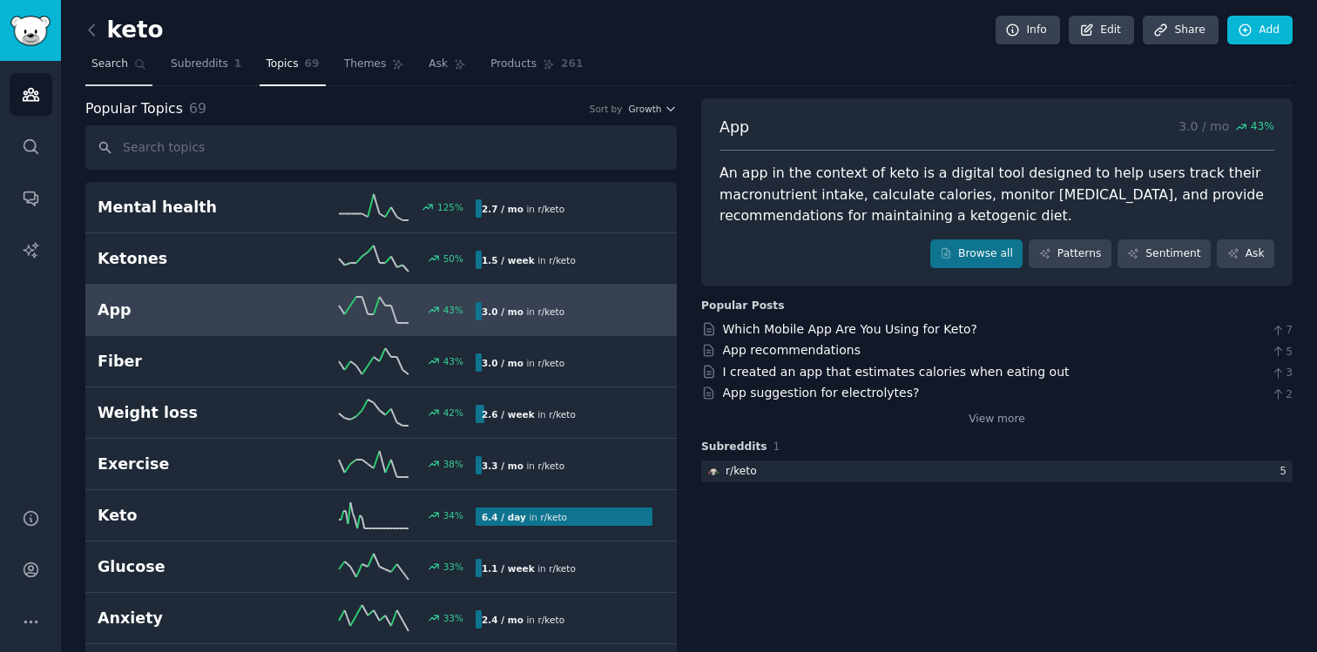
click at [119, 66] on span "Search" at bounding box center [109, 65] width 37 height 16
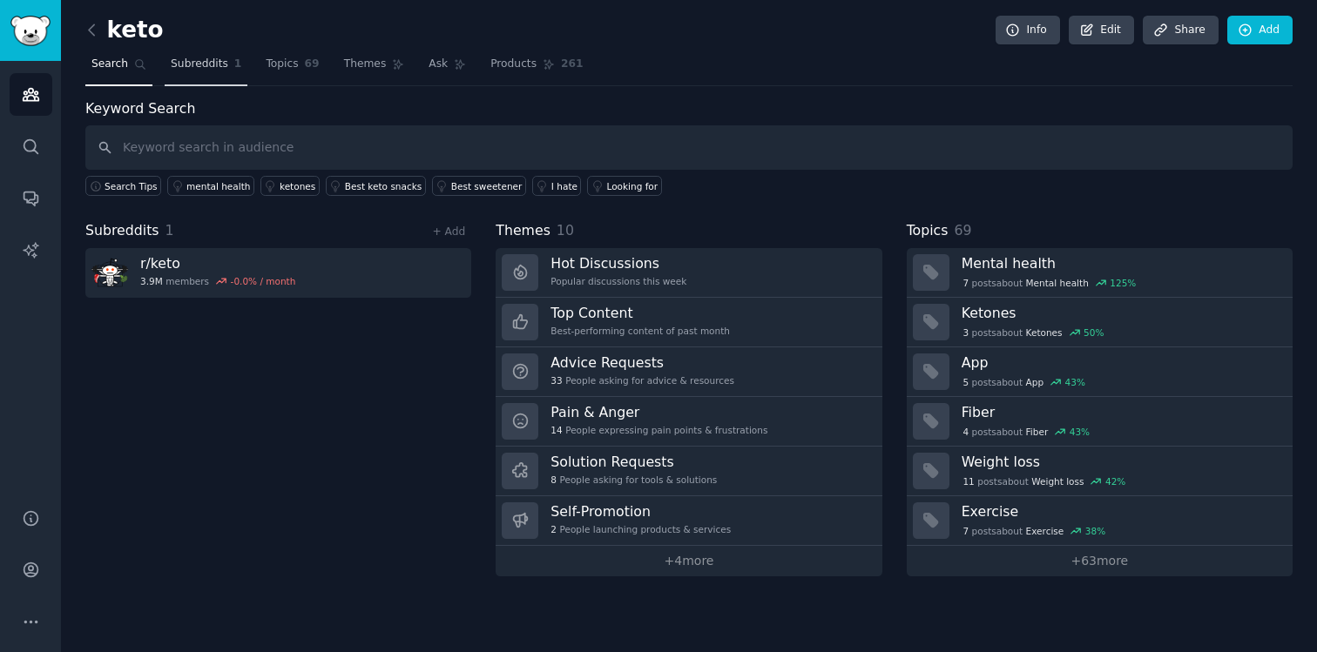
click at [209, 66] on span "Subreddits" at bounding box center [199, 65] width 57 height 16
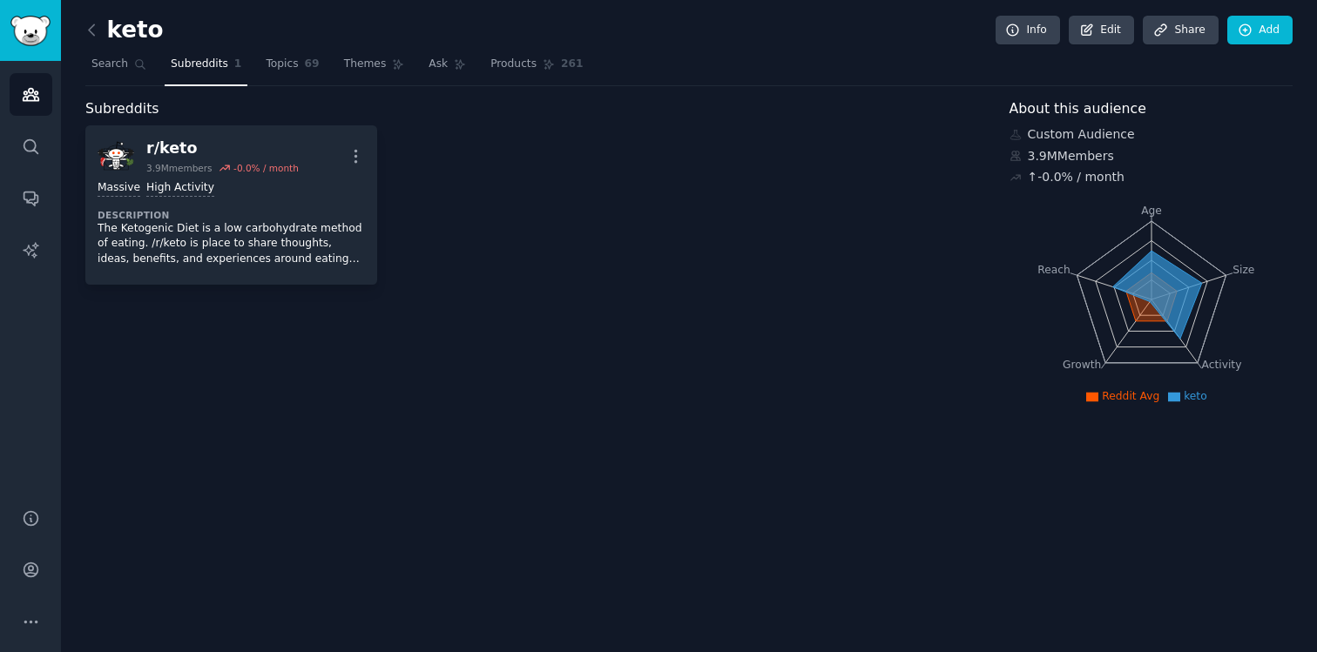
click at [280, 39] on div "keto Info Edit Share Add" at bounding box center [688, 34] width 1207 height 36
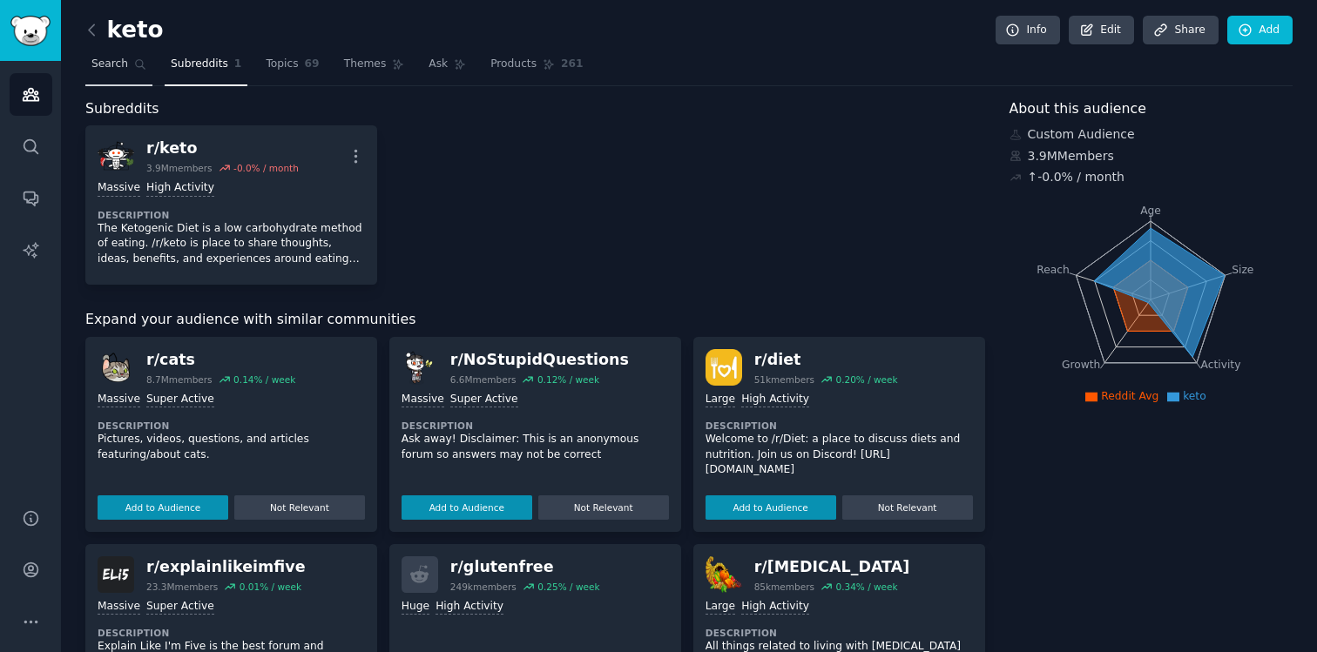
click at [136, 64] on icon at bounding box center [140, 64] width 12 height 12
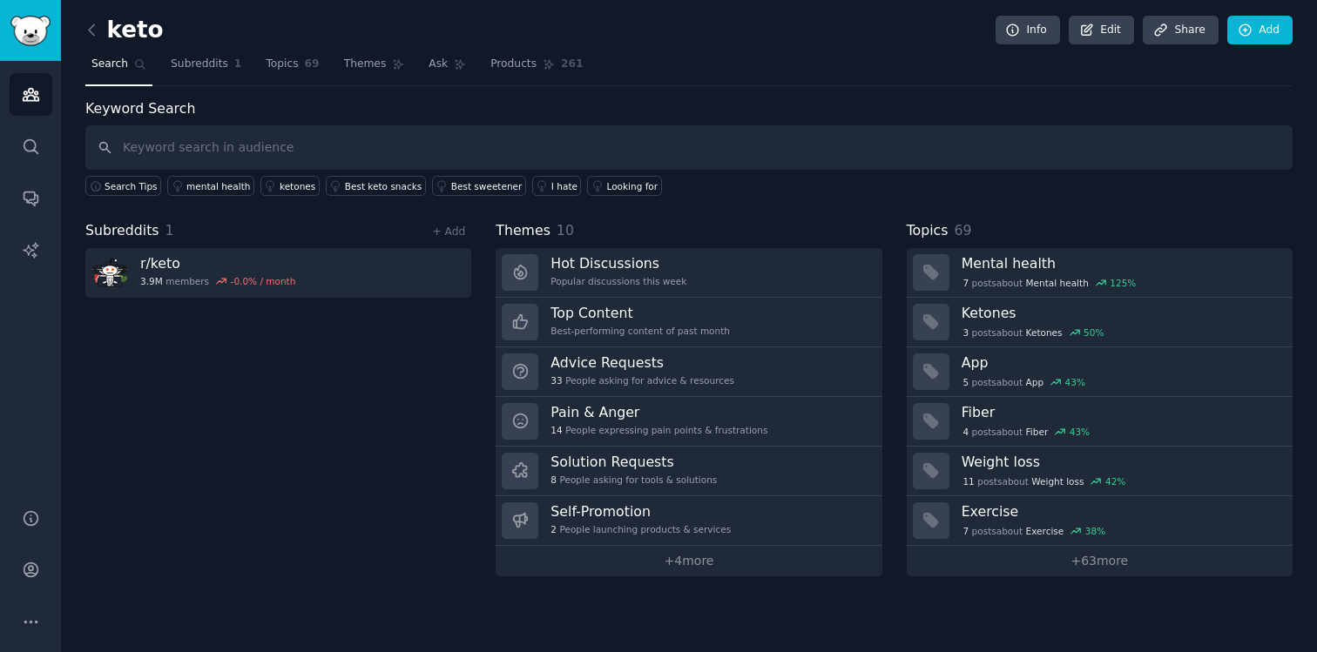
click at [248, 148] on input "text" at bounding box center [688, 147] width 1207 height 44
type input "menstruation"
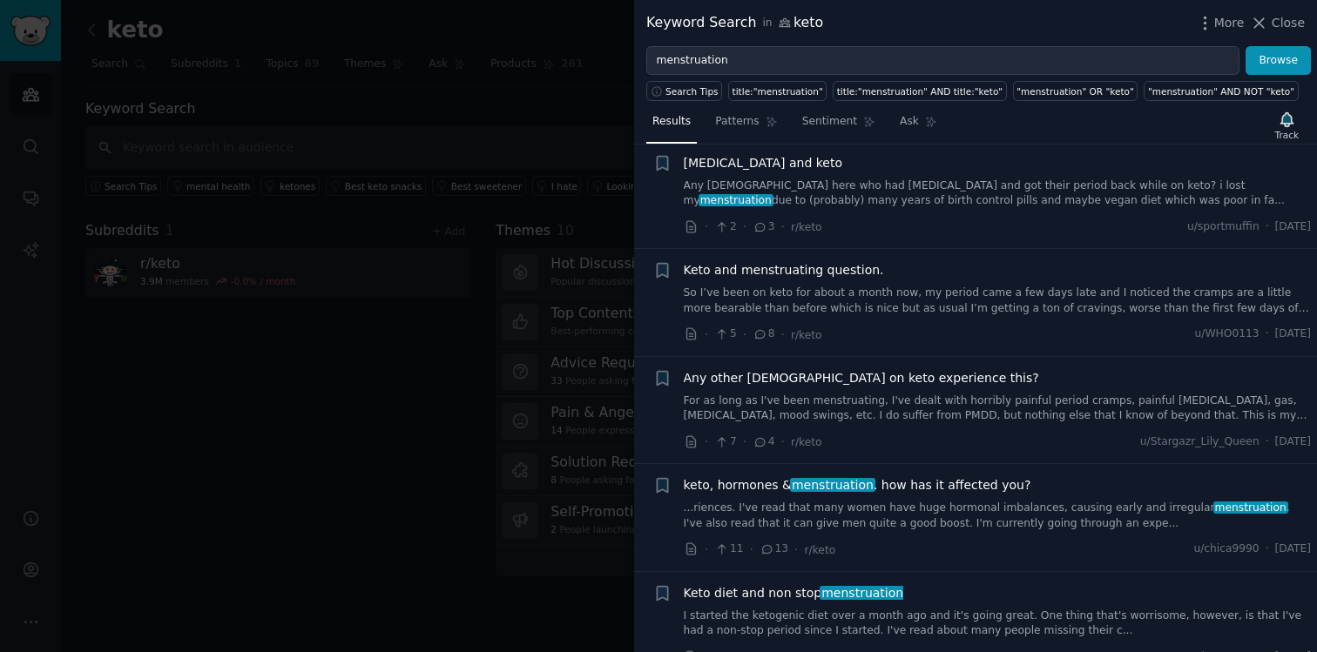
scroll to position [1125, 0]
click at [566, 509] on div at bounding box center [658, 326] width 1317 height 652
